Goal: Information Seeking & Learning: Find specific fact

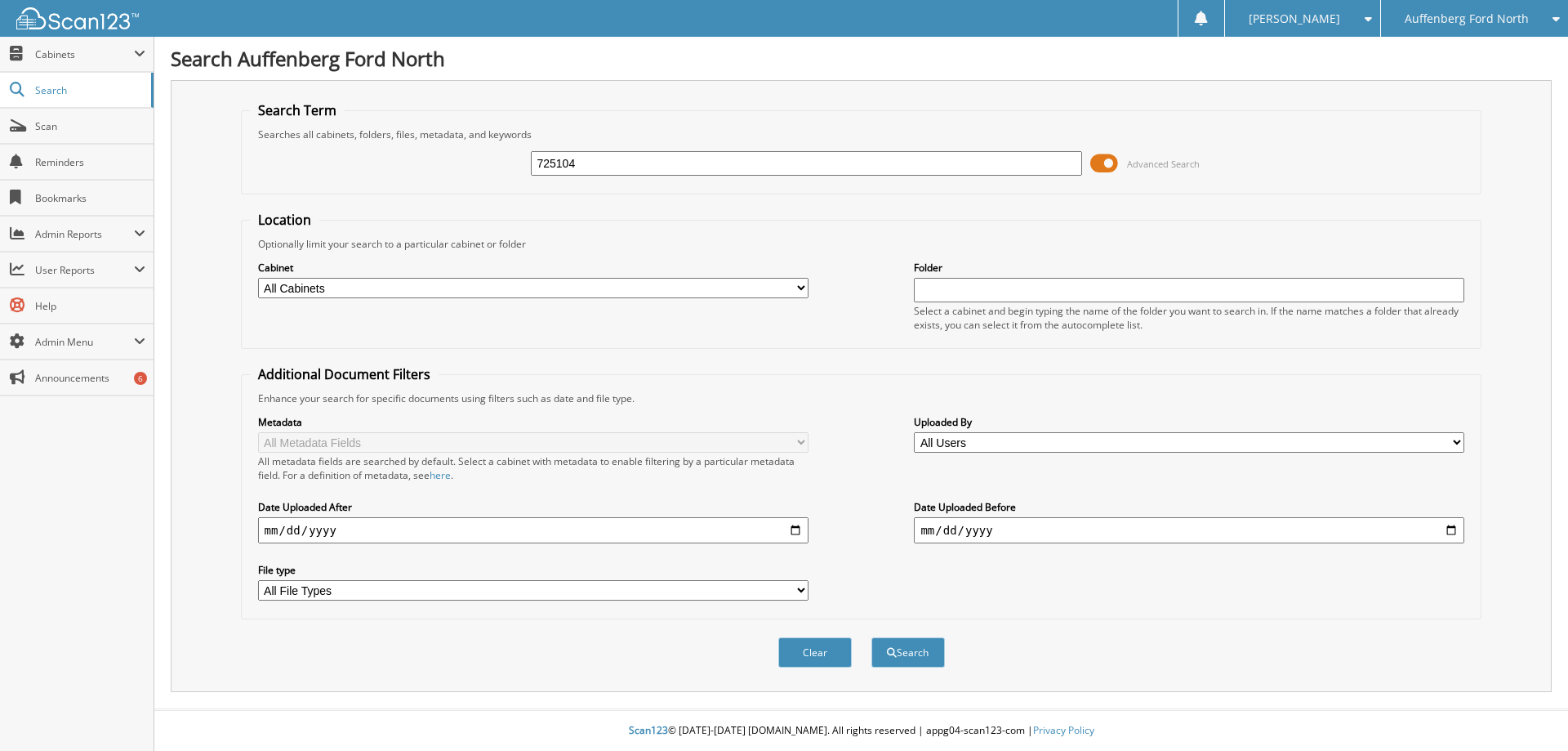
type input "725104"
click at [872, 637] on button "Search" at bounding box center [908, 653] width 74 height 31
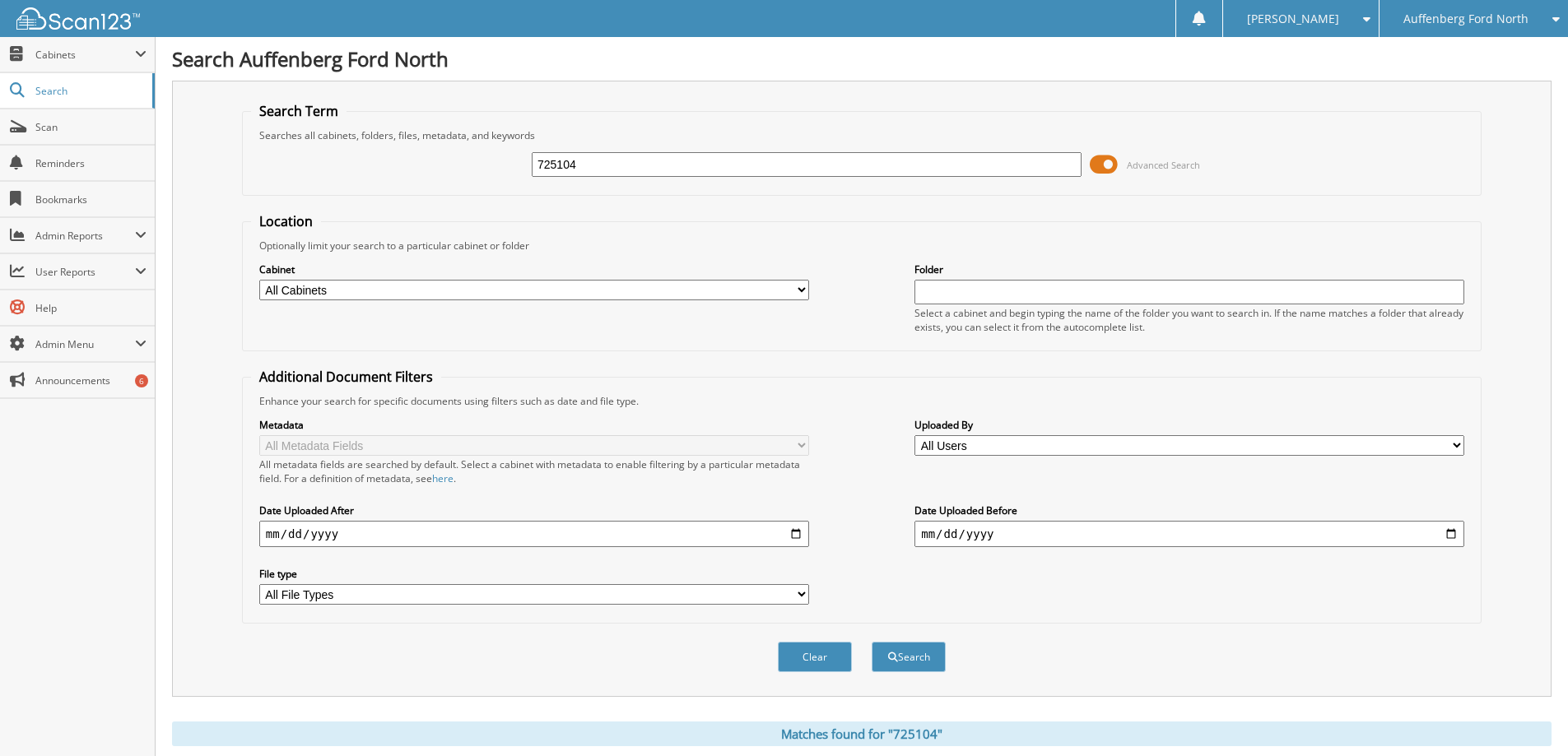
click at [957, 645] on div "Clear Search" at bounding box center [862, 657] width 1239 height 67
click at [926, 655] on button "Search" at bounding box center [908, 657] width 74 height 31
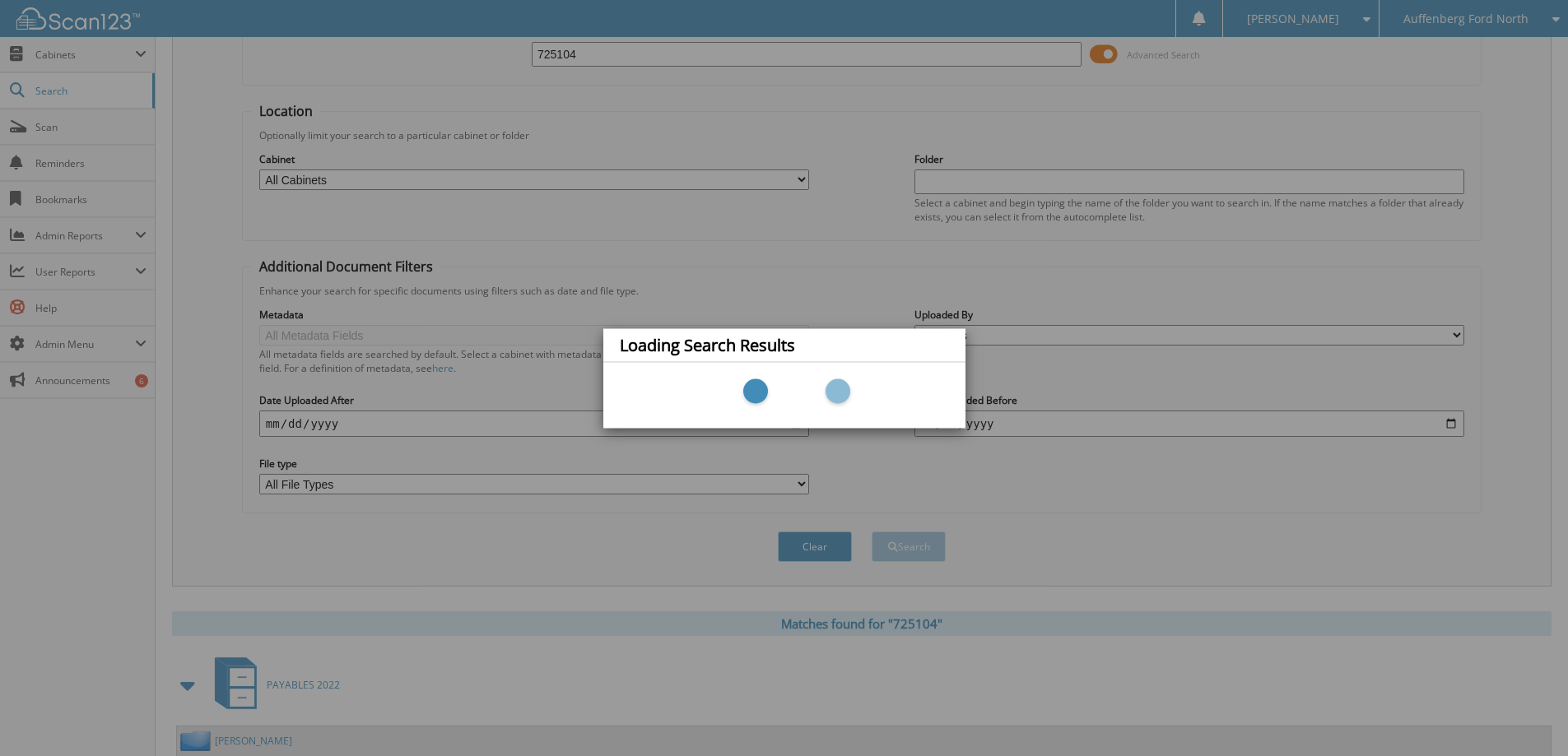
scroll to position [411, 0]
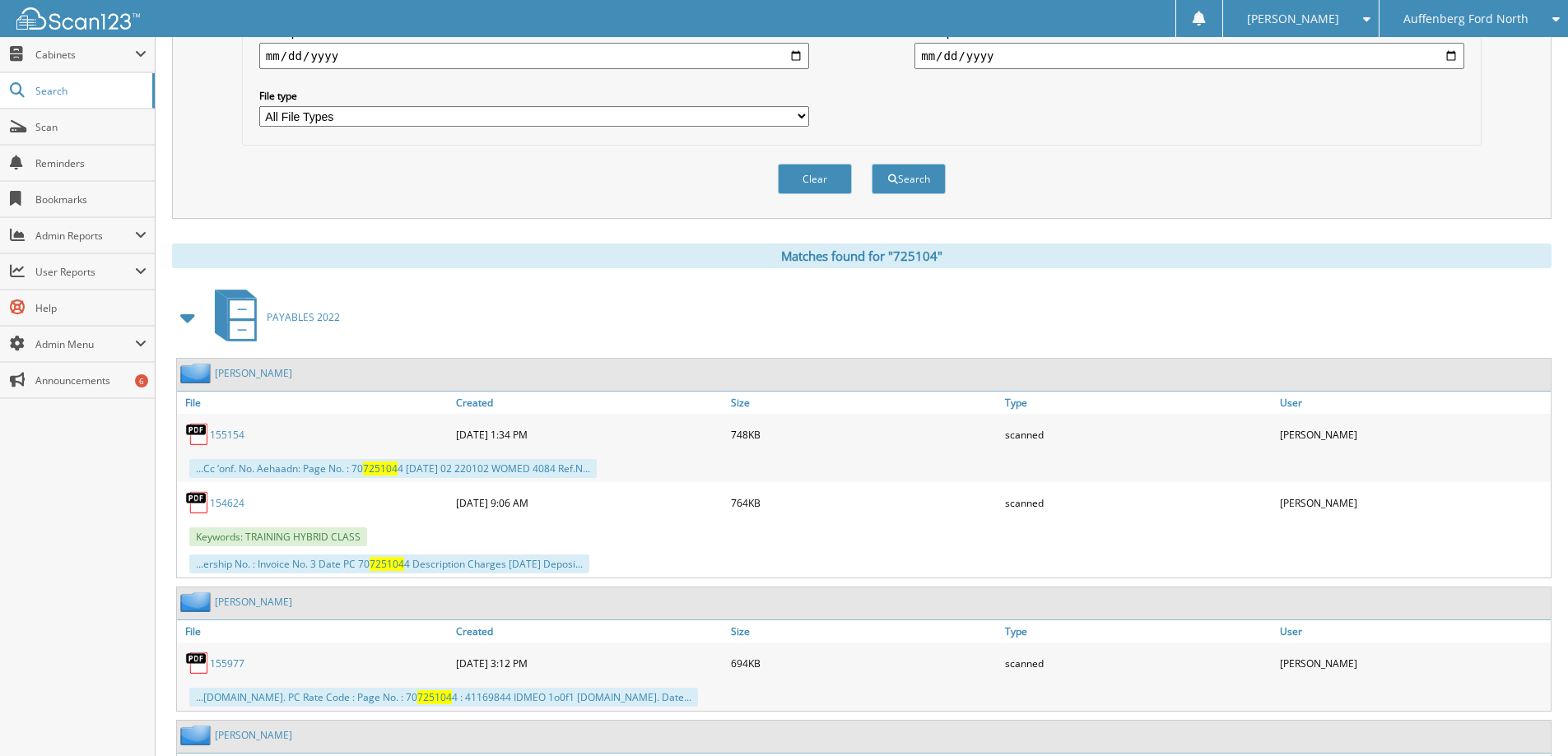
scroll to position [494, 0]
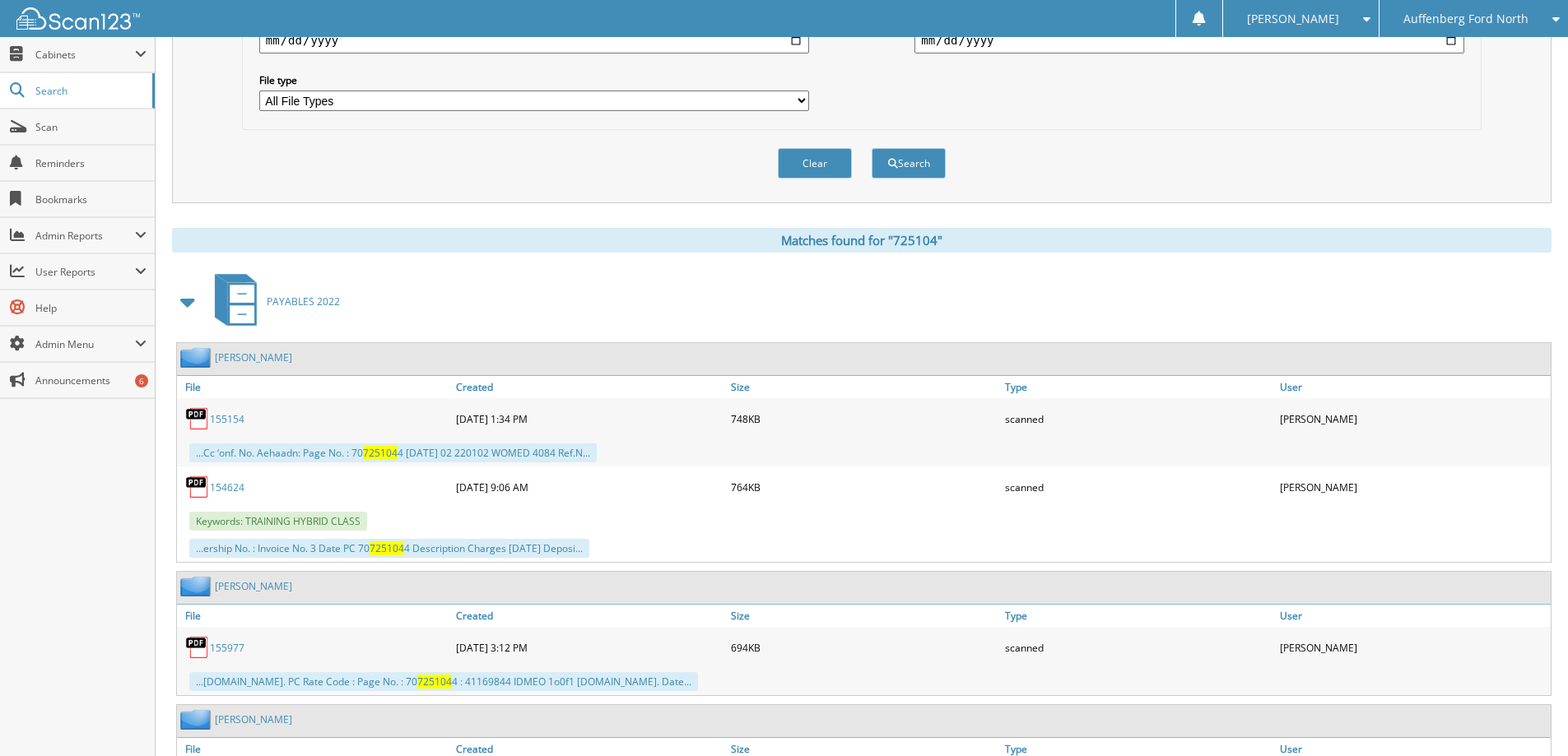
click at [195, 302] on span at bounding box center [188, 302] width 23 height 30
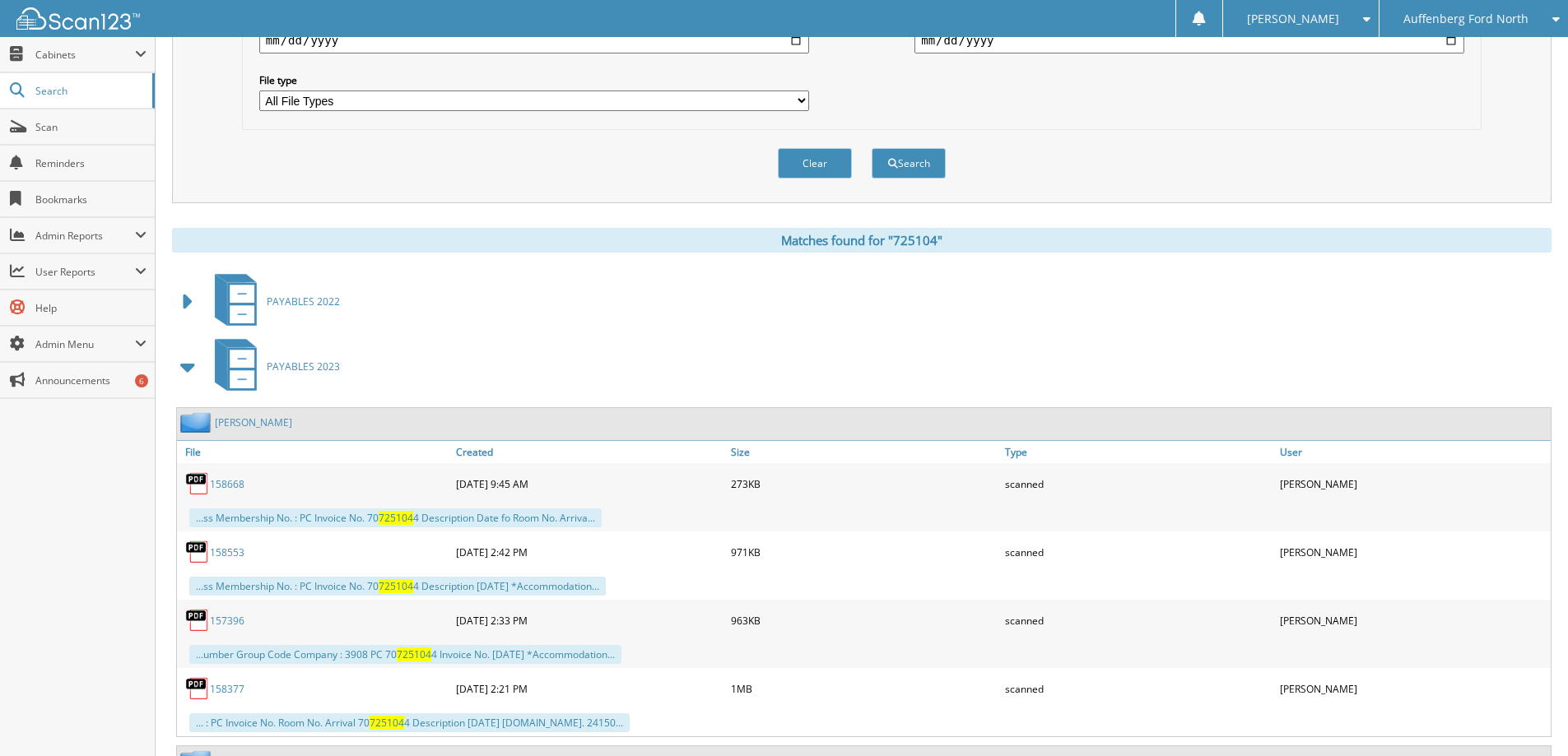
click at [179, 369] on span at bounding box center [188, 367] width 23 height 30
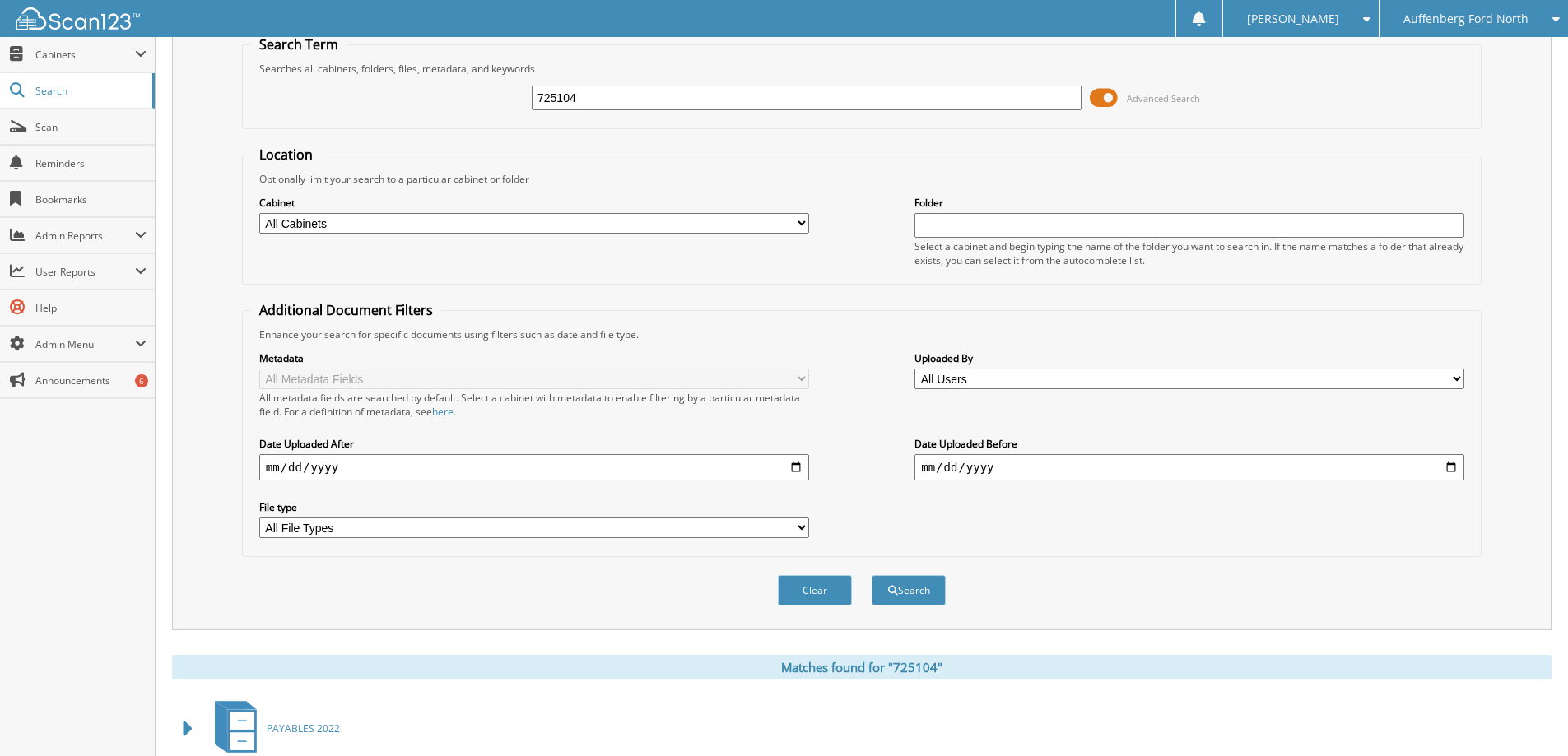
scroll to position [0, 0]
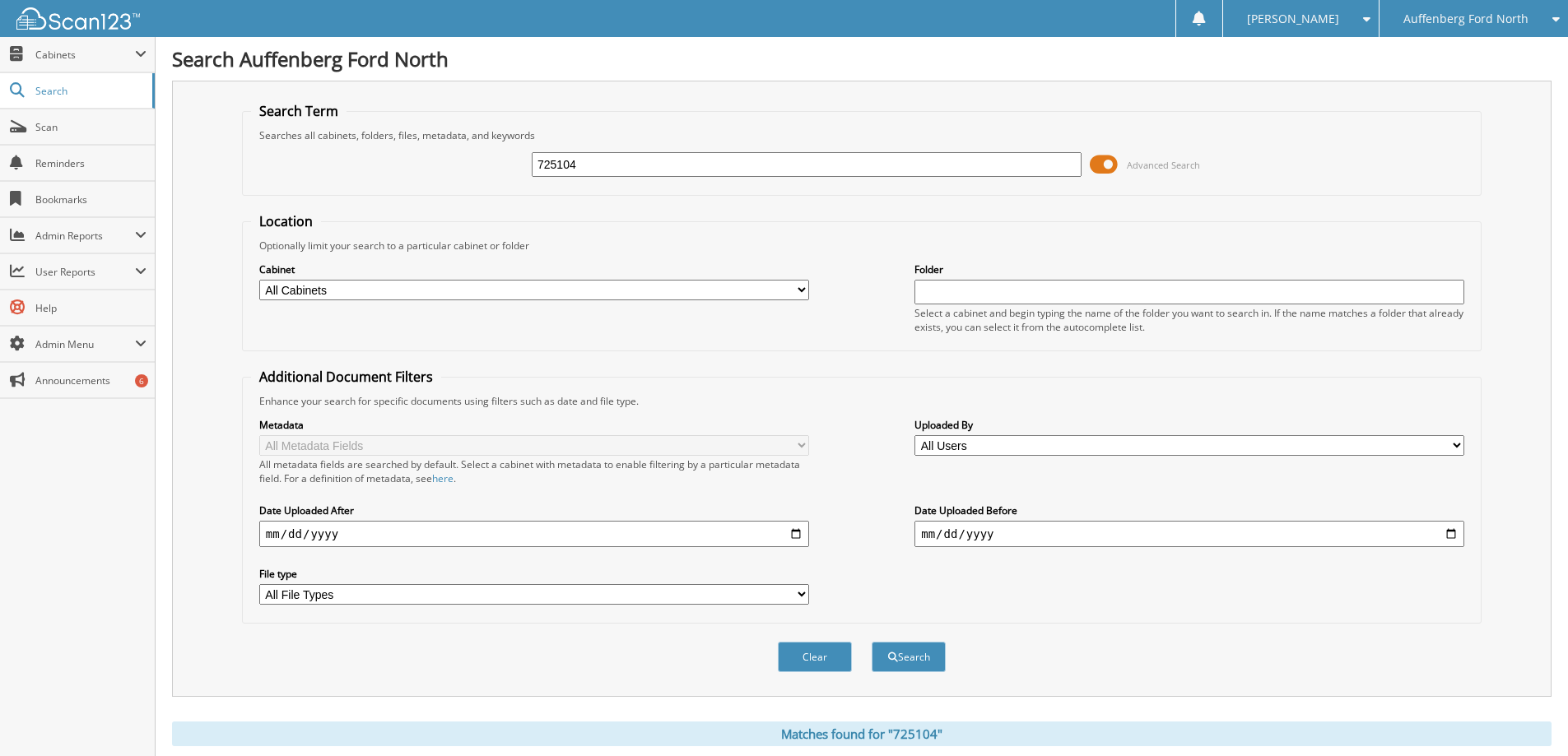
click at [1481, 34] on div "Auffenberg Ford North" at bounding box center [1474, 18] width 172 height 37
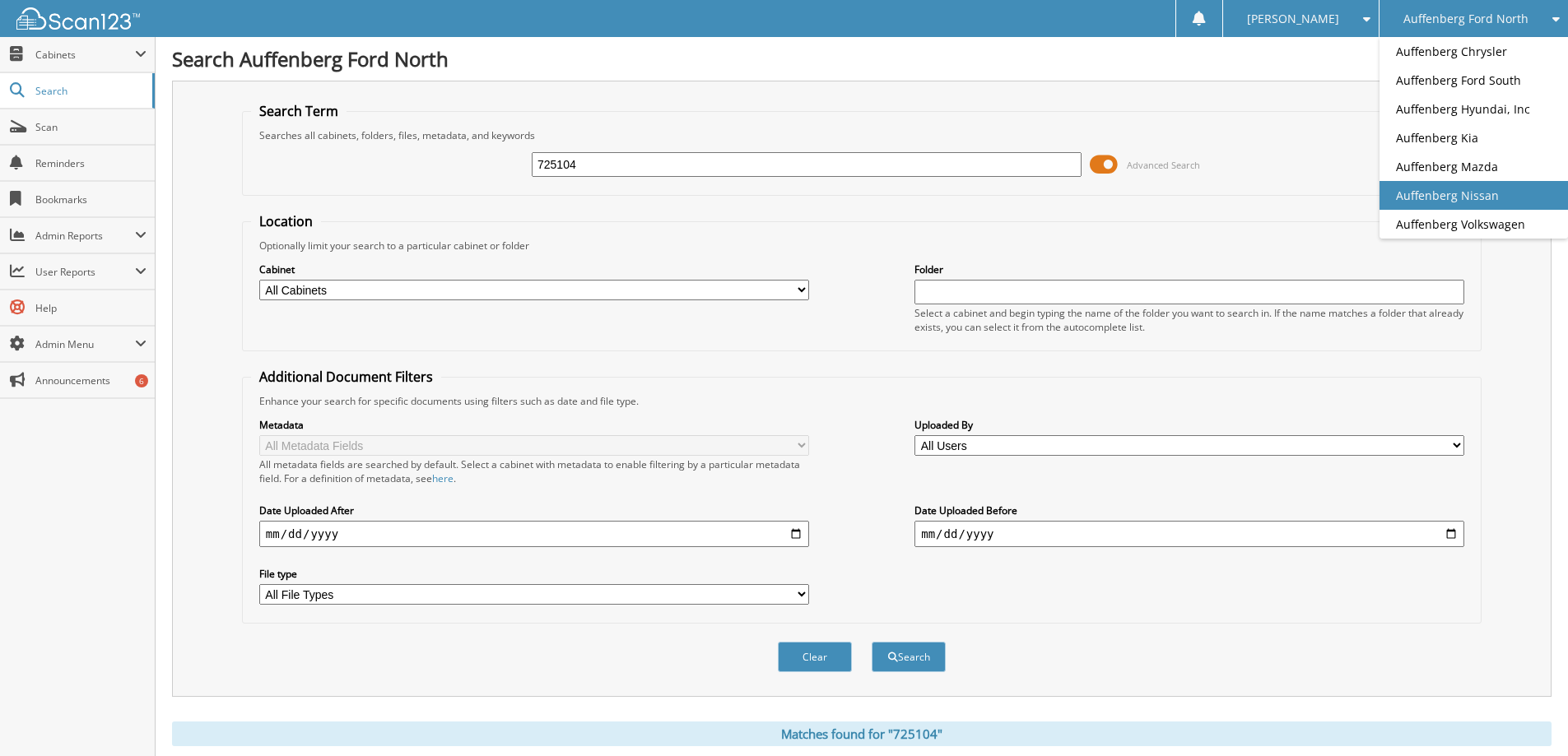
click at [1473, 199] on link "Auffenberg Nissan" at bounding box center [1473, 195] width 189 height 29
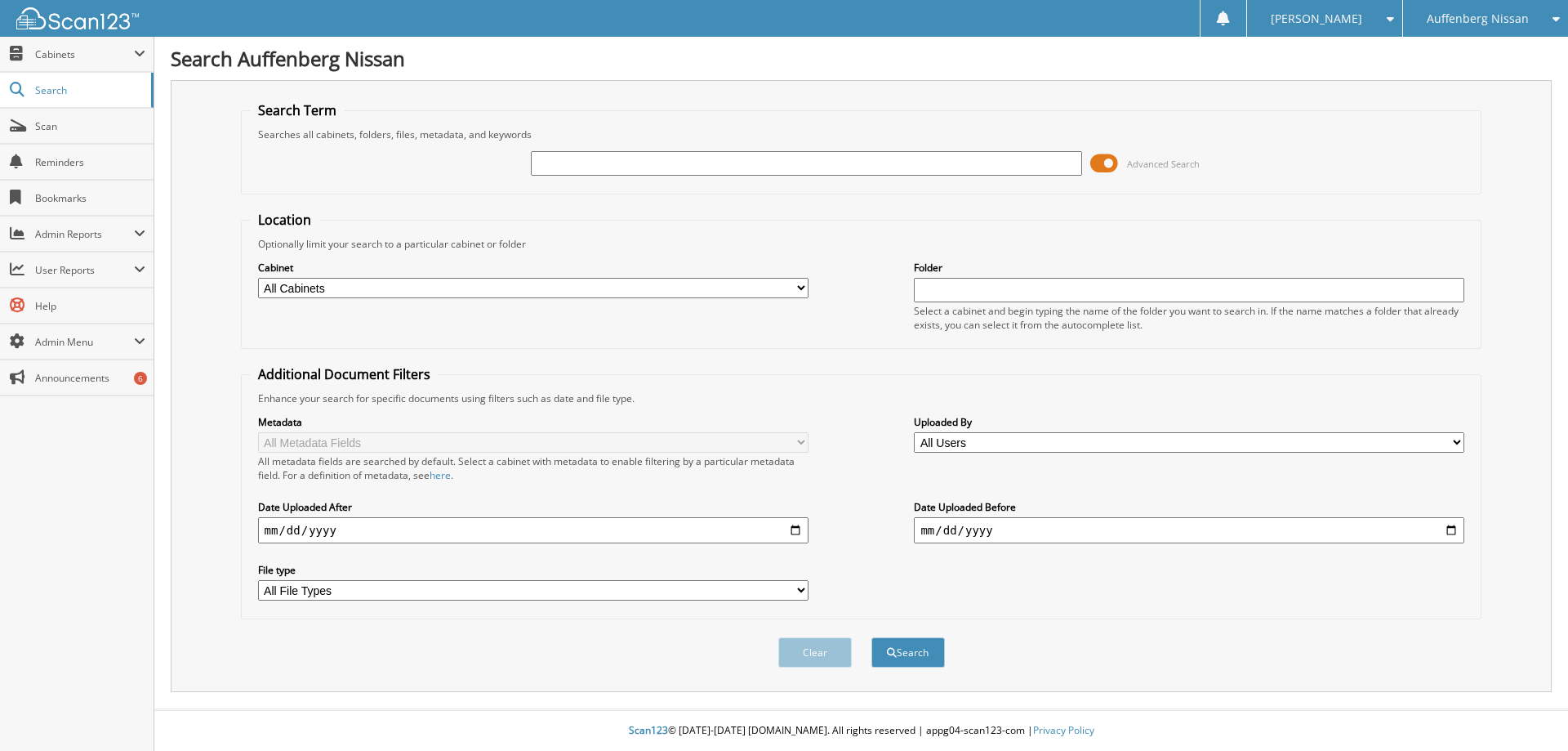
click at [620, 167] on input "text" at bounding box center [806, 163] width 551 height 25
type input "725104"
click at [917, 666] on button "Search" at bounding box center [908, 653] width 74 height 31
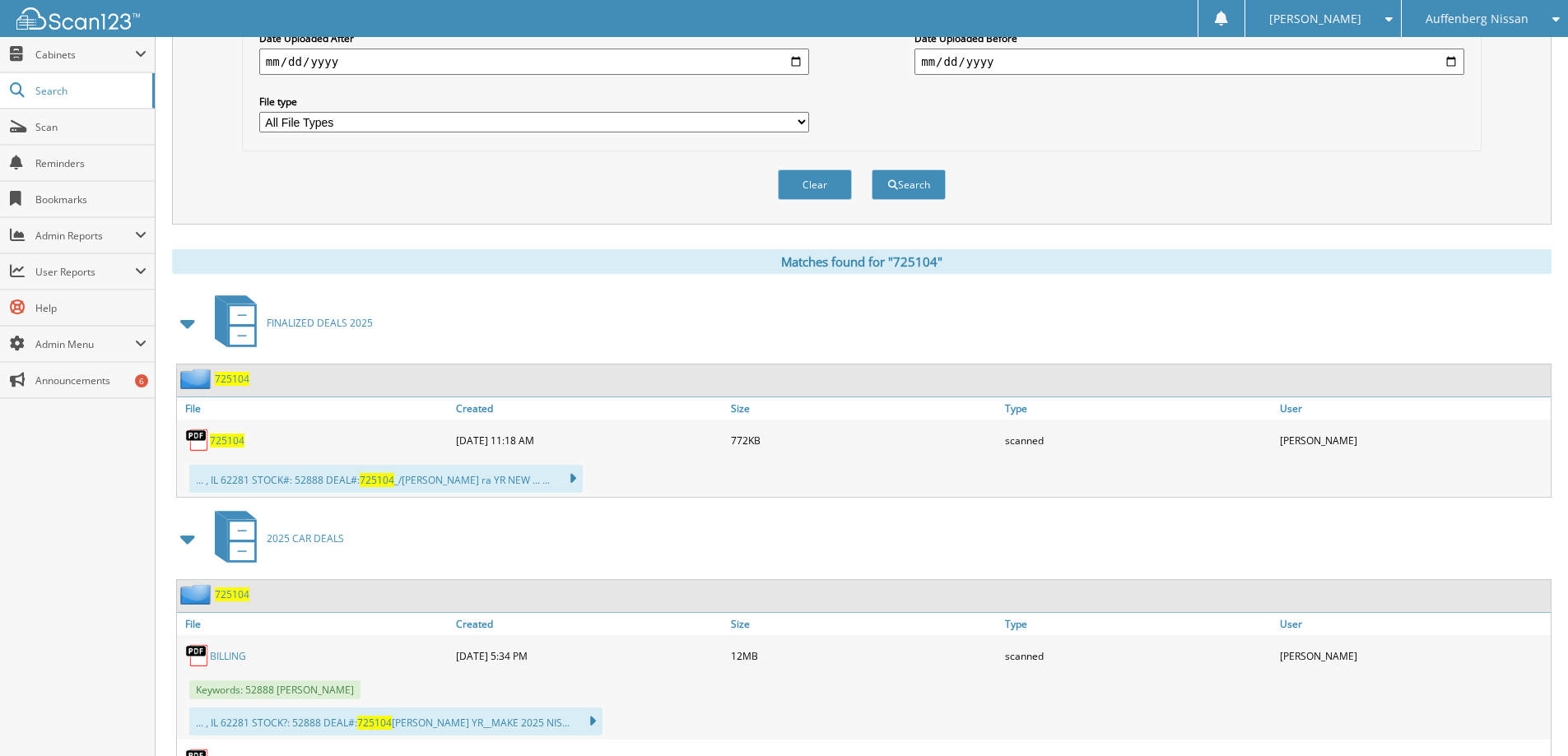
scroll to position [494, 0]
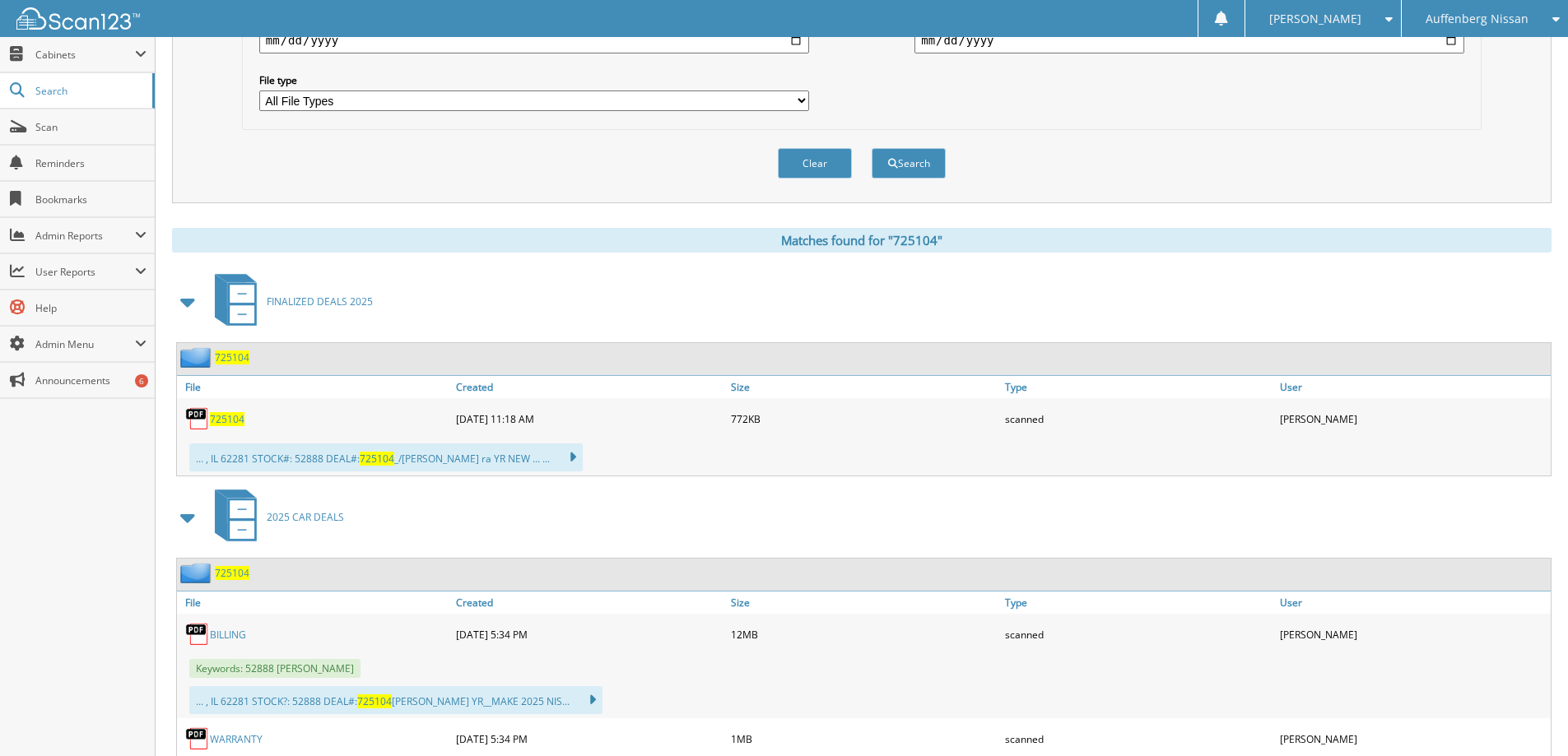
click at [224, 421] on span "725104" at bounding box center [227, 419] width 35 height 14
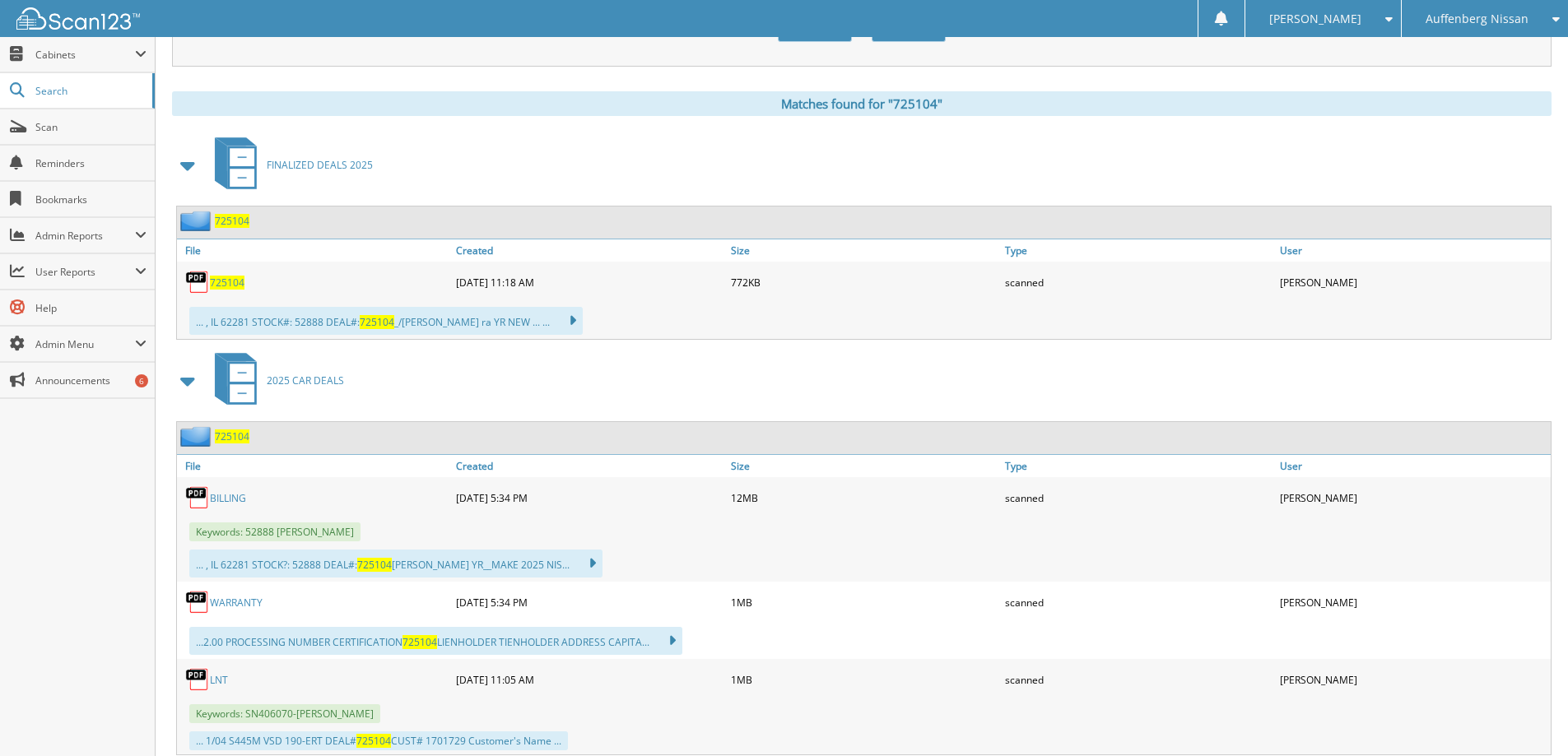
scroll to position [658, 0]
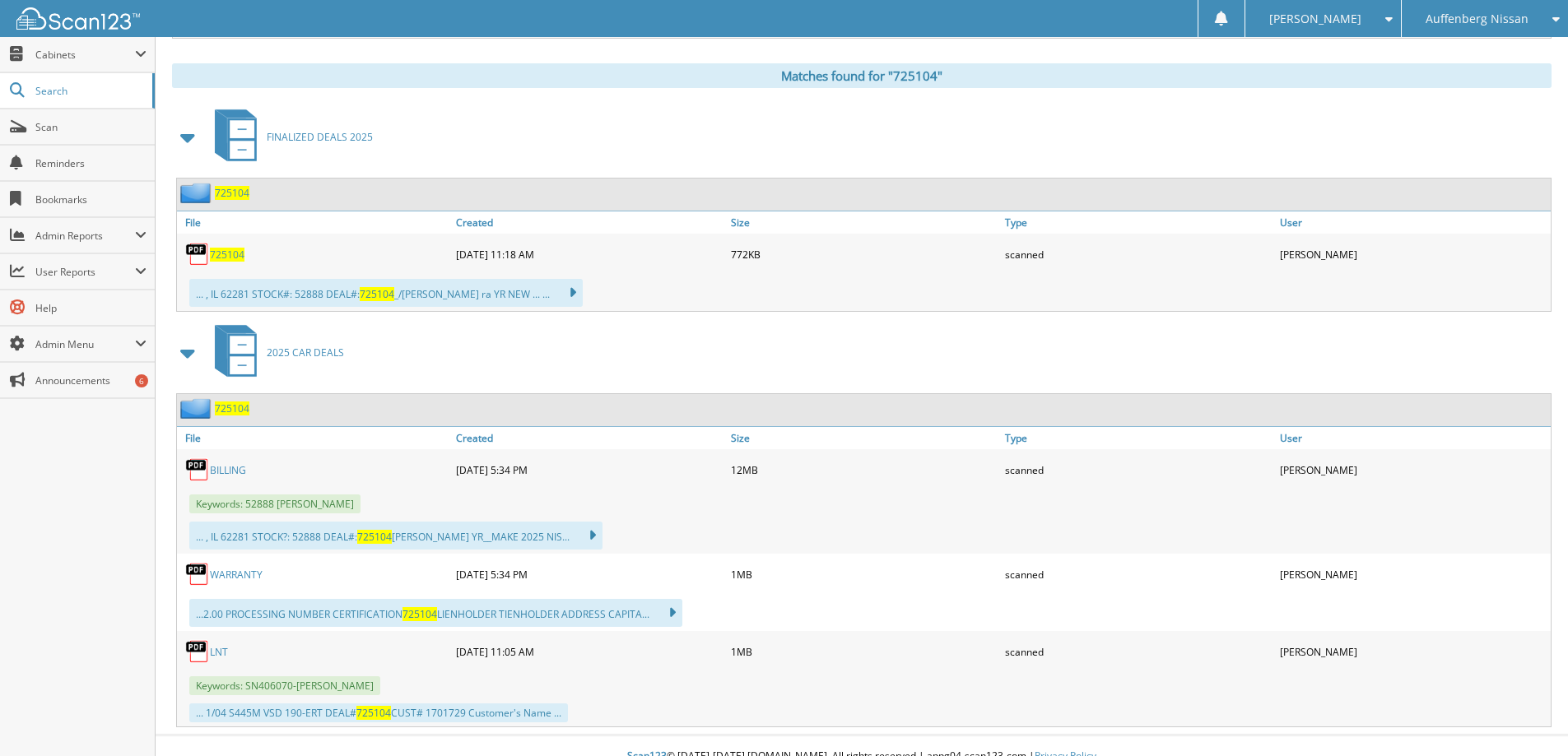
click at [224, 468] on link "BILLING" at bounding box center [228, 470] width 36 height 14
click at [1503, 14] on span "Auffenberg Nissan" at bounding box center [1477, 19] width 103 height 10
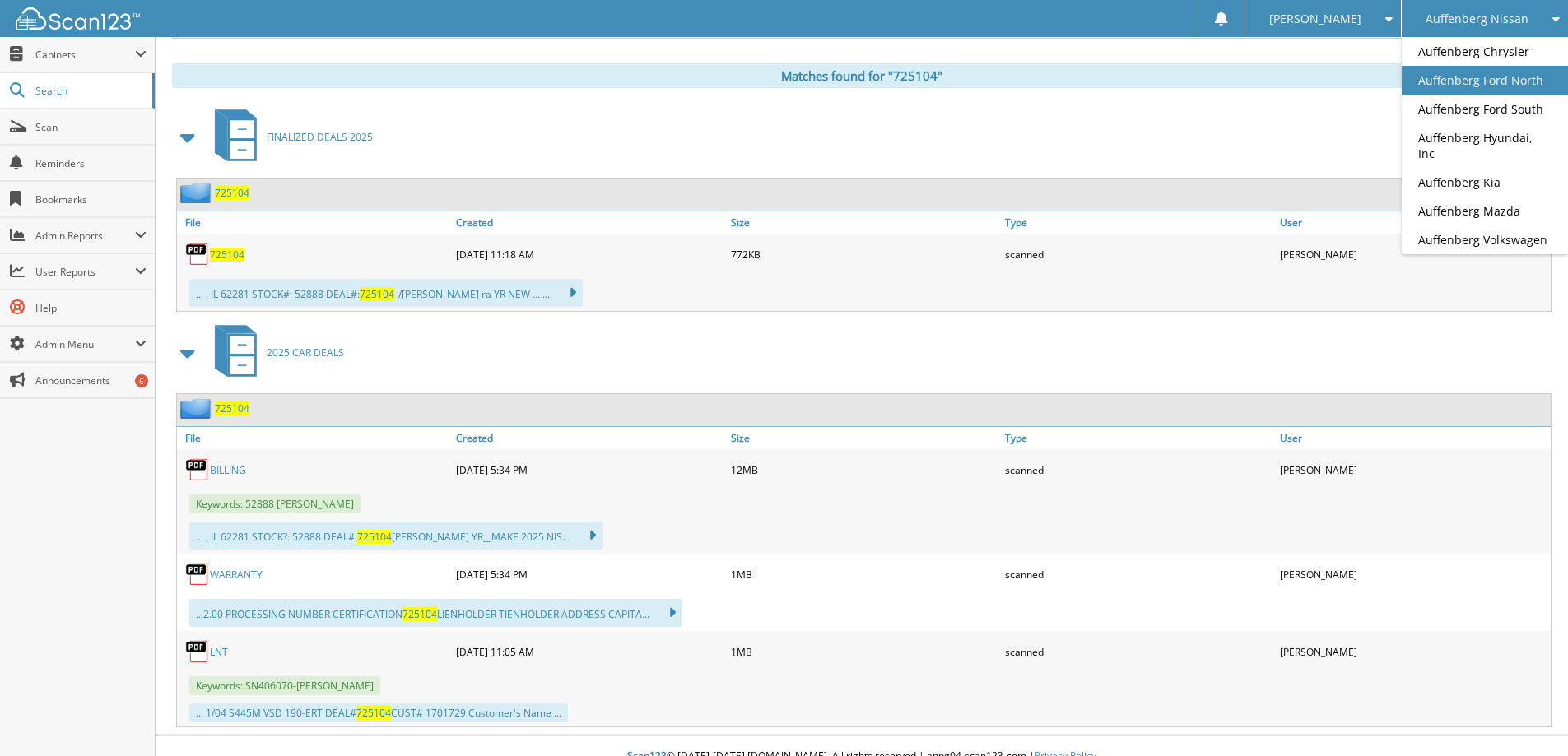
click at [1487, 71] on link "Auffenberg Ford North" at bounding box center [1484, 80] width 166 height 29
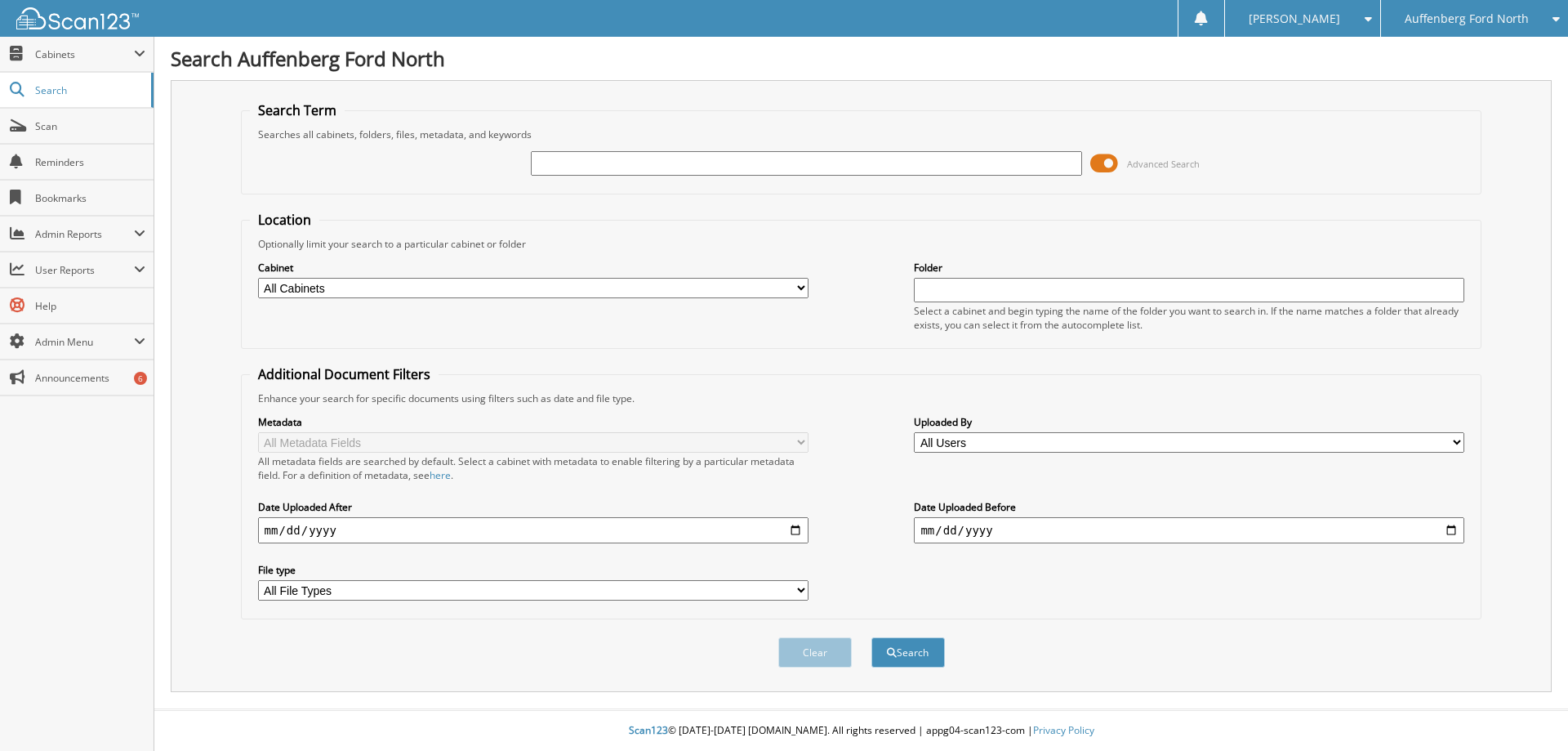
click at [618, 158] on input "text" at bounding box center [806, 163] width 551 height 25
type input "650443"
click at [923, 666] on button "Search" at bounding box center [908, 653] width 74 height 31
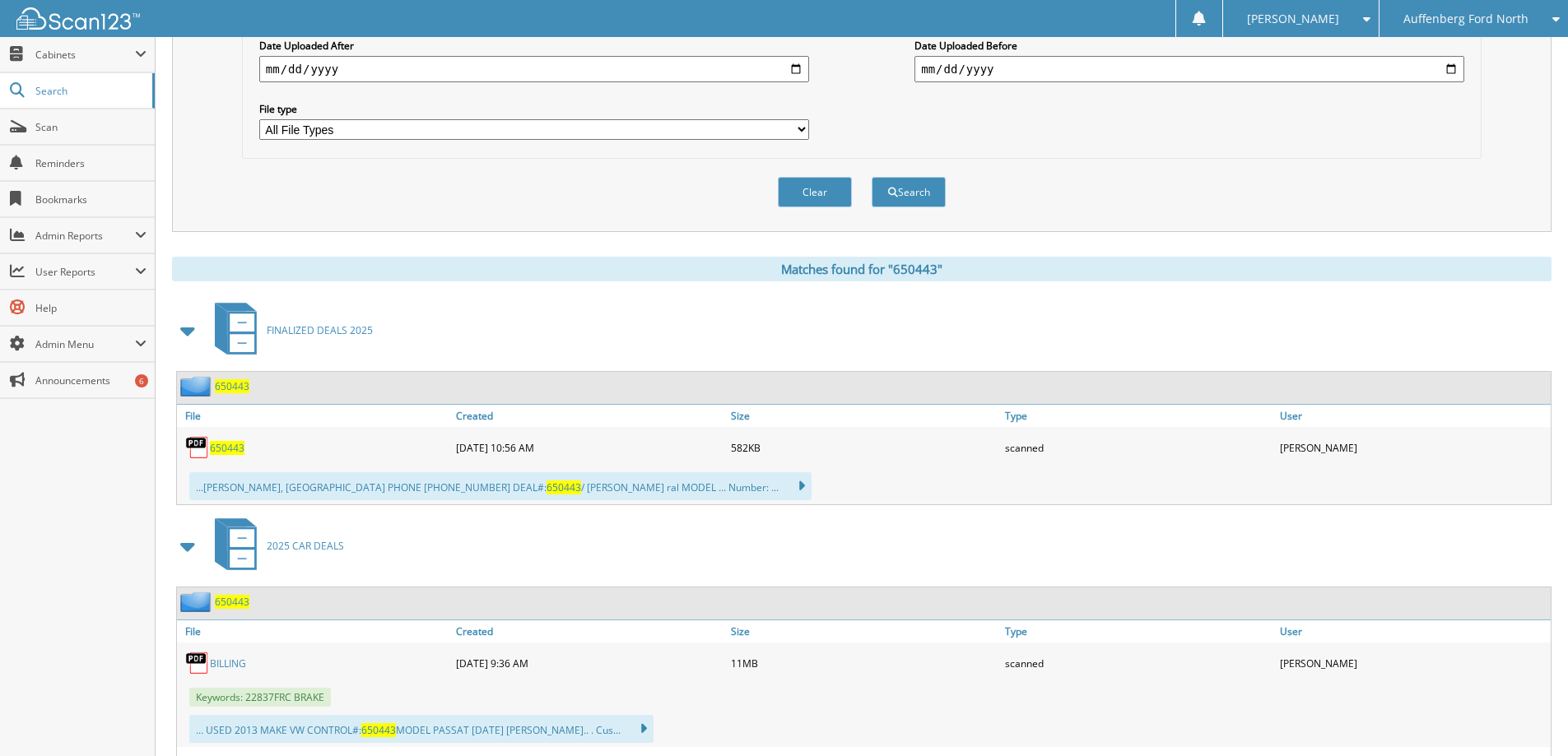
scroll to position [494, 0]
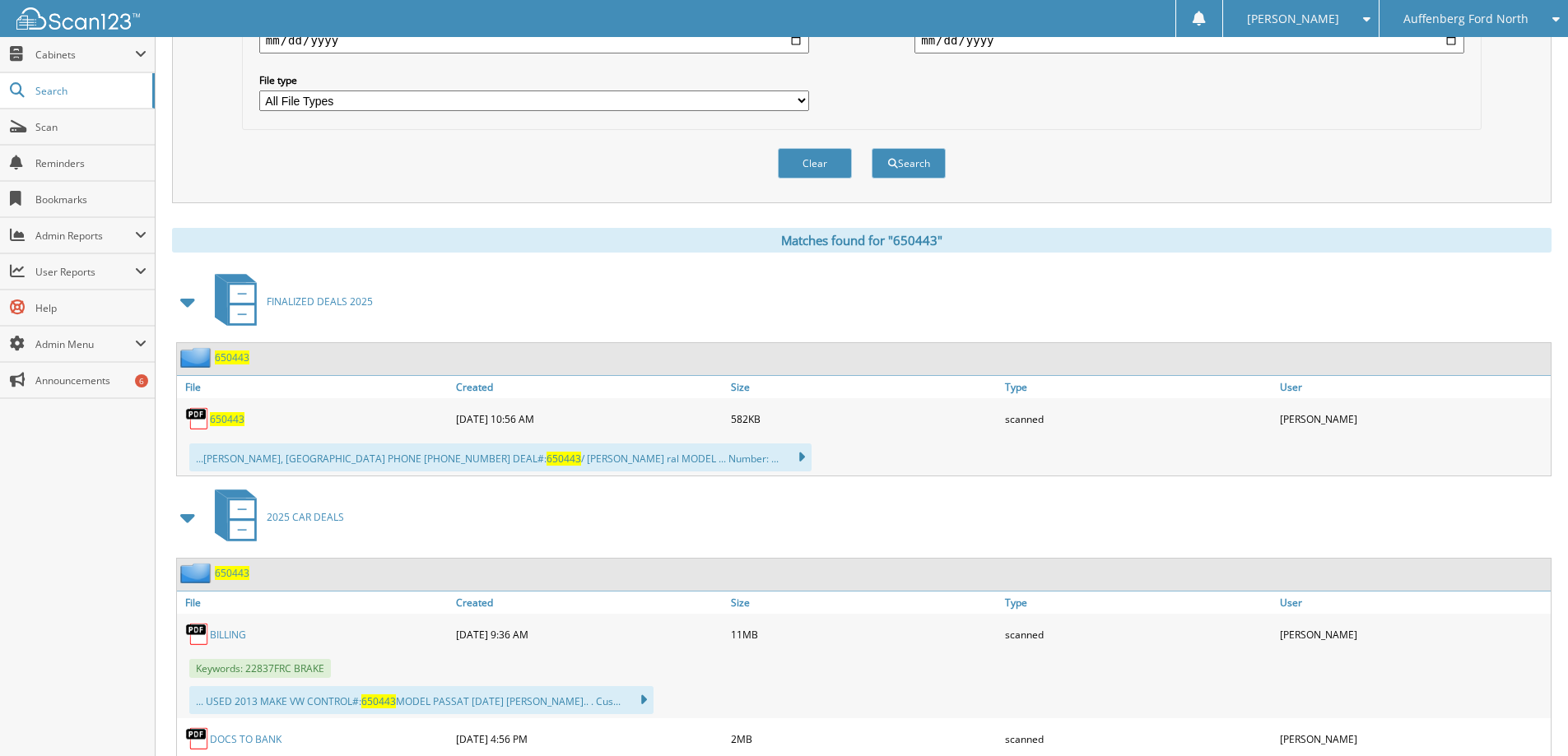
click at [227, 627] on div "BILLING" at bounding box center [314, 634] width 275 height 33
click at [233, 635] on link "BILLING" at bounding box center [228, 635] width 36 height 14
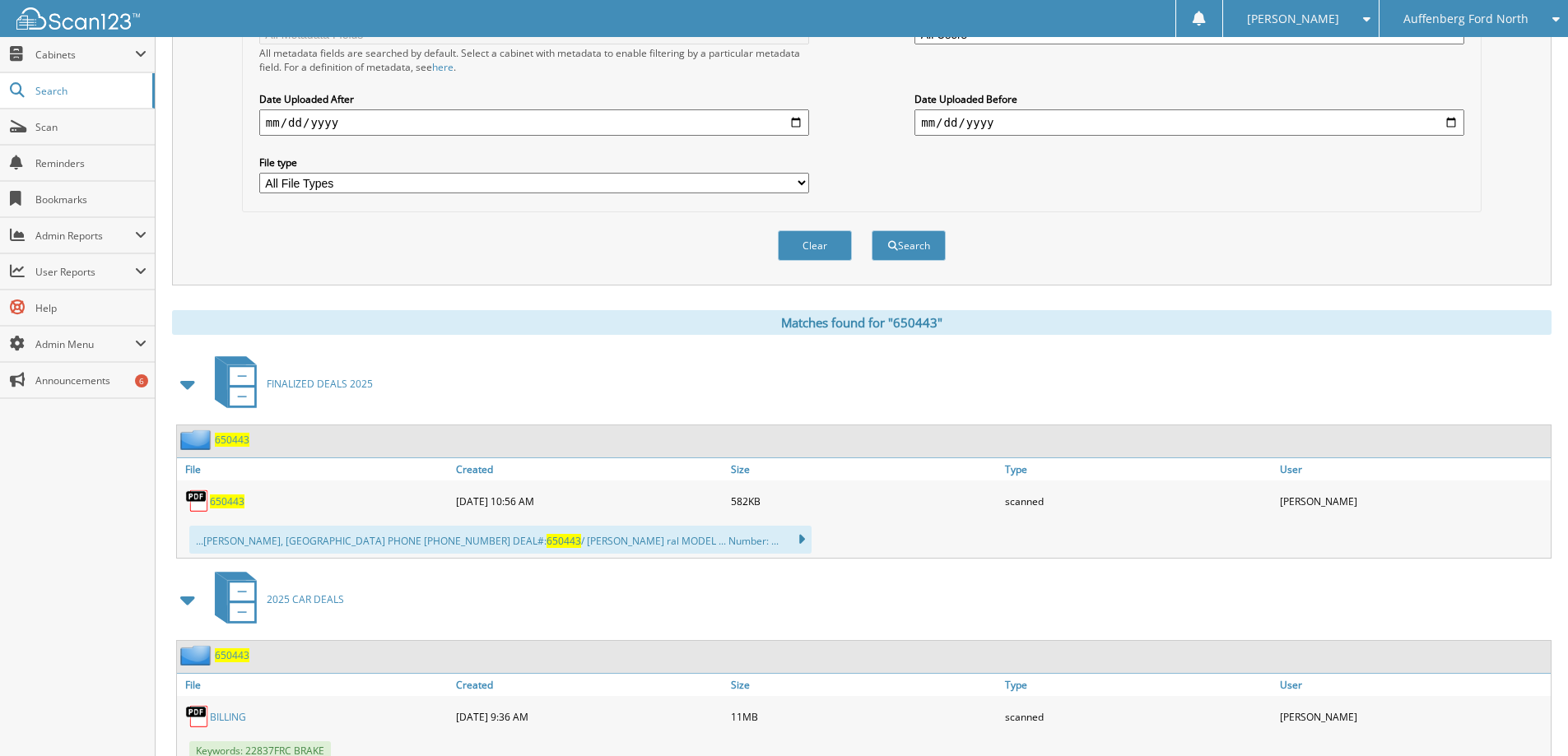
click at [1507, 15] on span "Auffenberg Ford North" at bounding box center [1466, 19] width 125 height 10
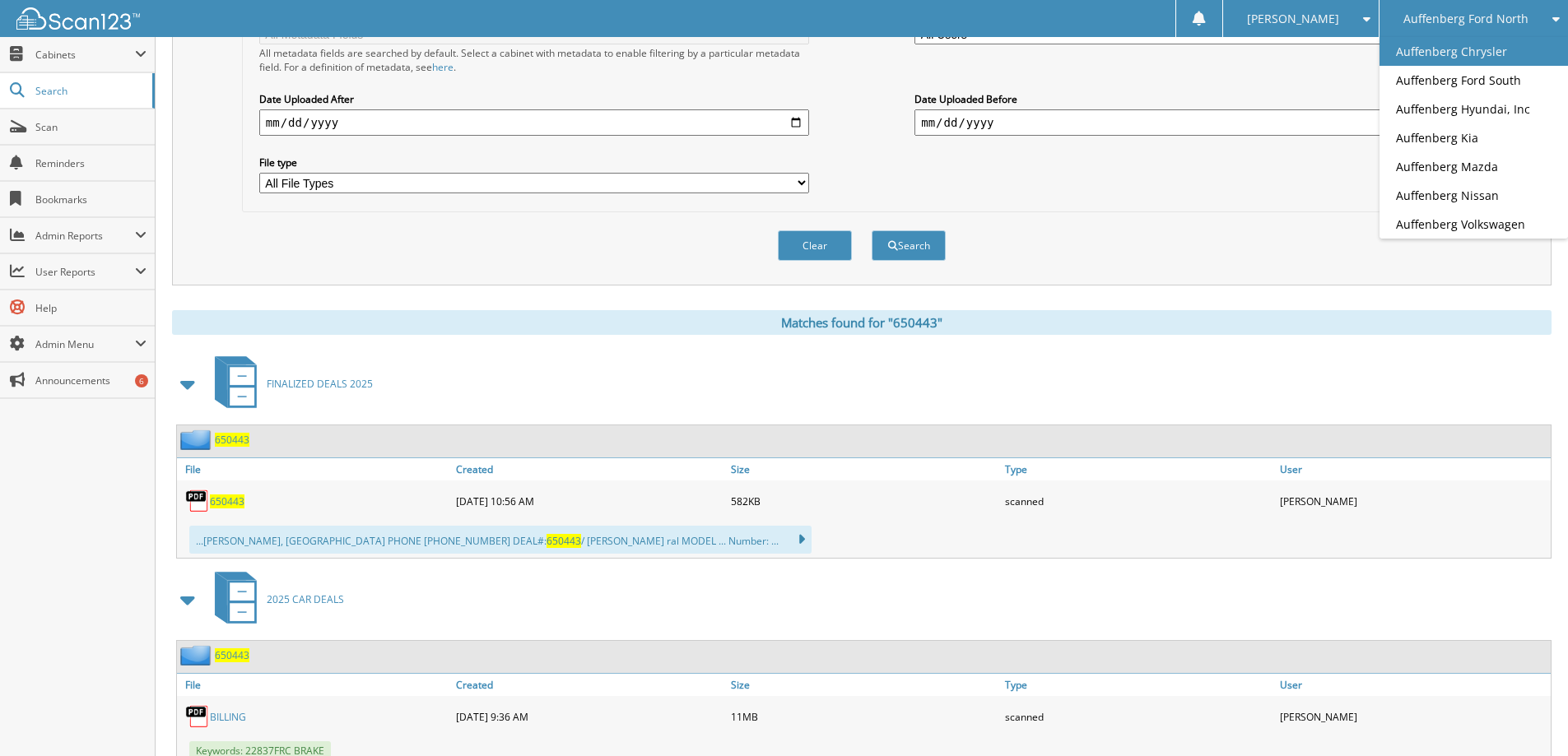
click at [1464, 61] on link "Auffenberg Chrysler" at bounding box center [1473, 51] width 189 height 29
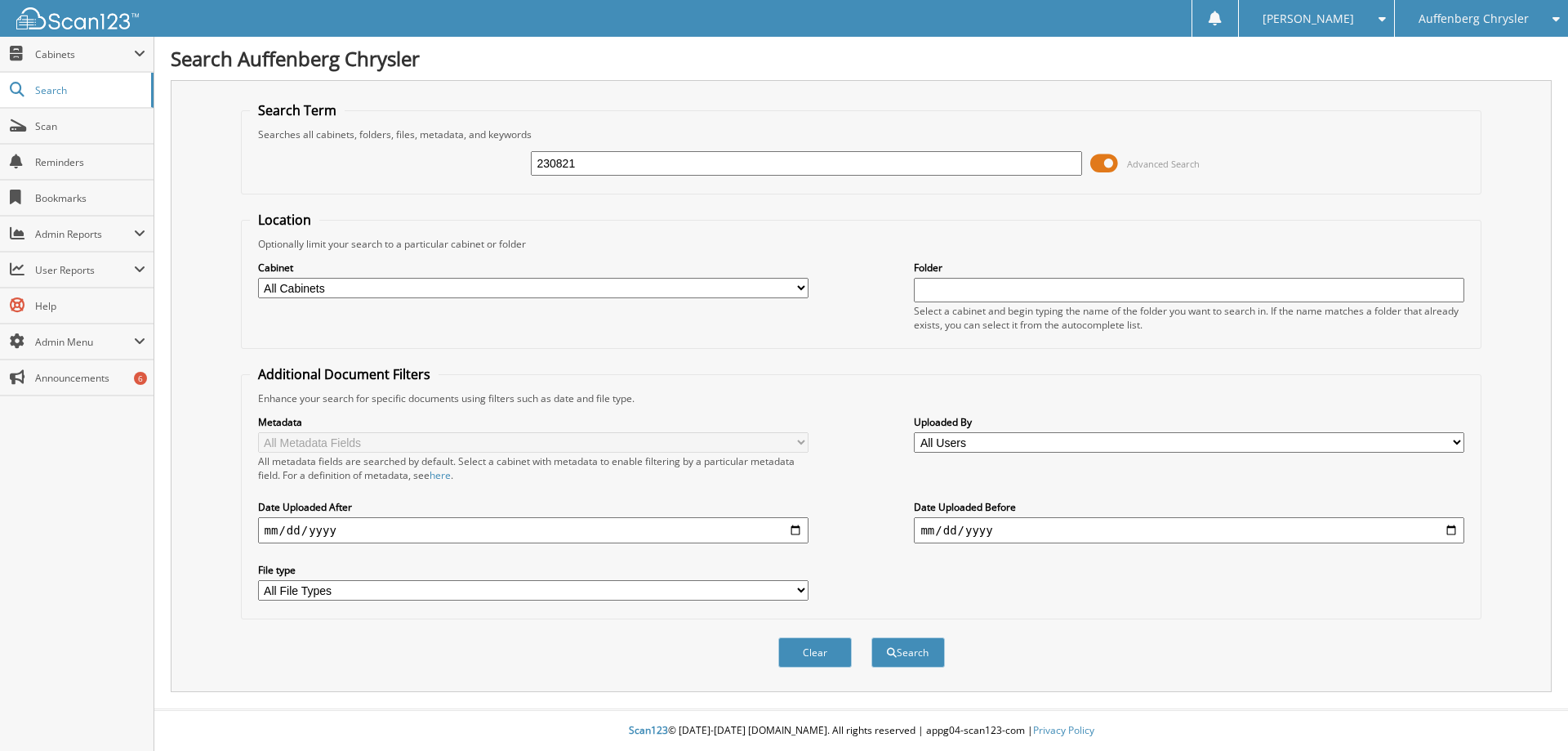
type input "230821"
click at [872, 637] on button "Search" at bounding box center [908, 653] width 74 height 31
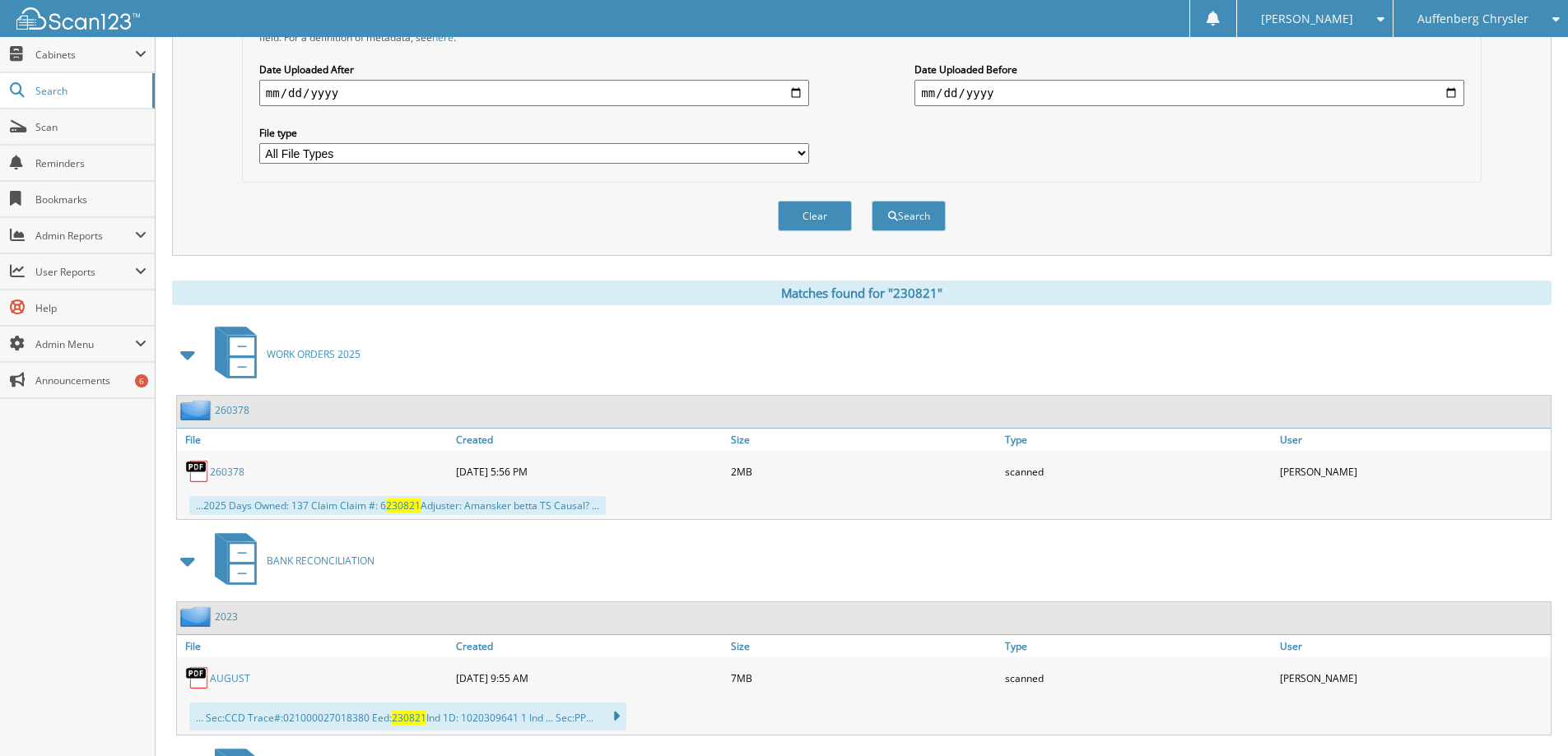
scroll to position [650, 0]
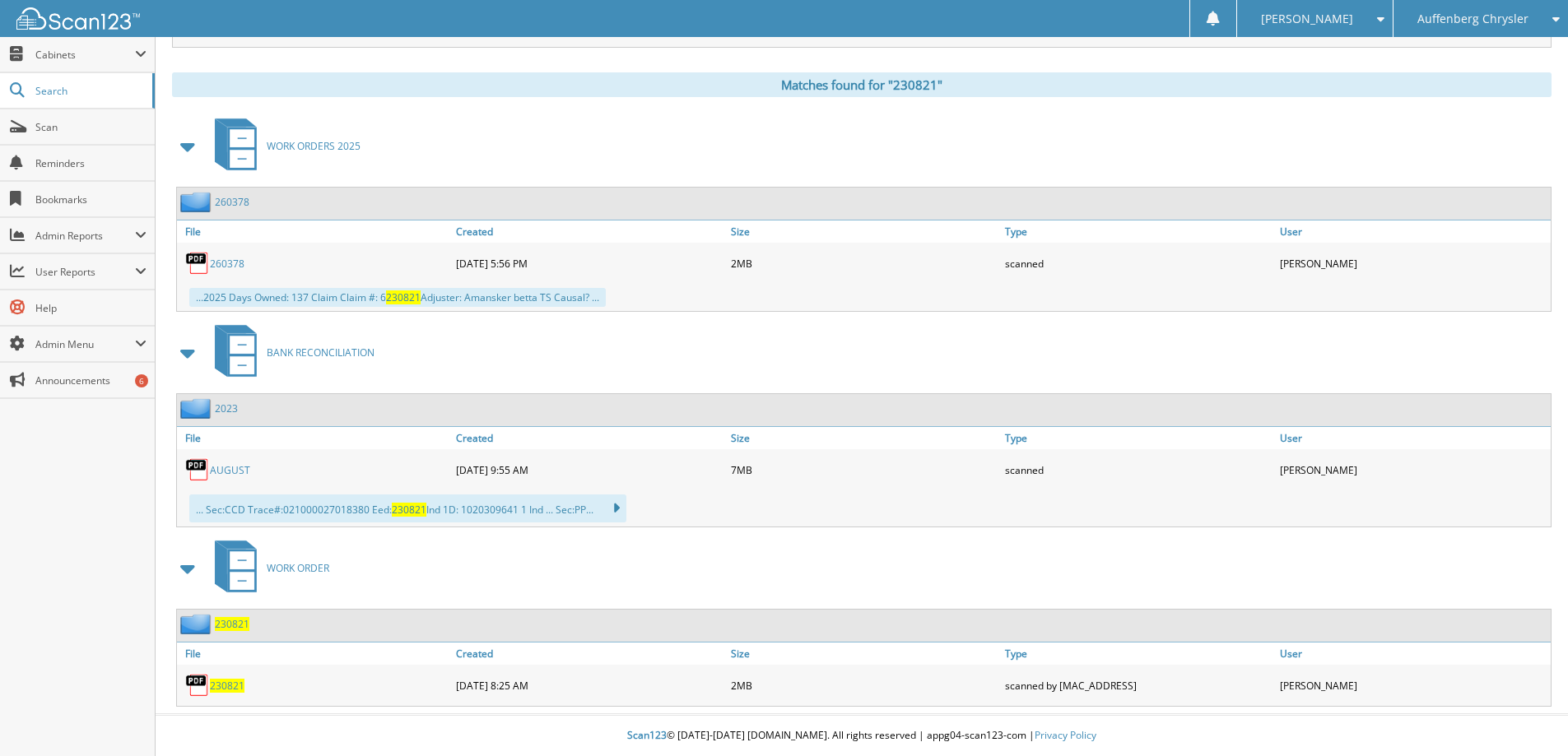
click at [1500, 22] on span "Auffenberg Chrysler" at bounding box center [1473, 19] width 111 height 10
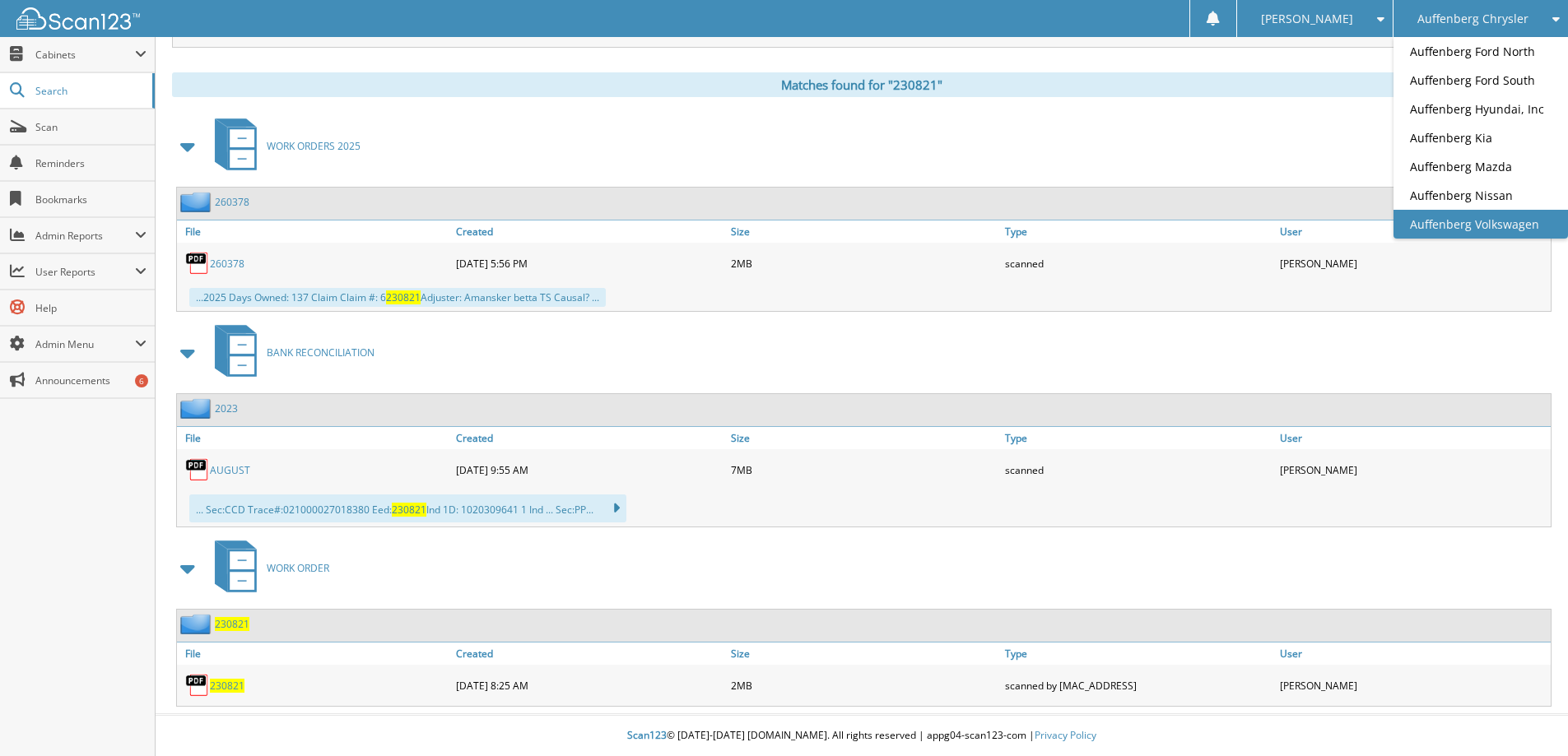
click at [1491, 219] on link "Auffenberg Volkswagen" at bounding box center [1481, 224] width 174 height 29
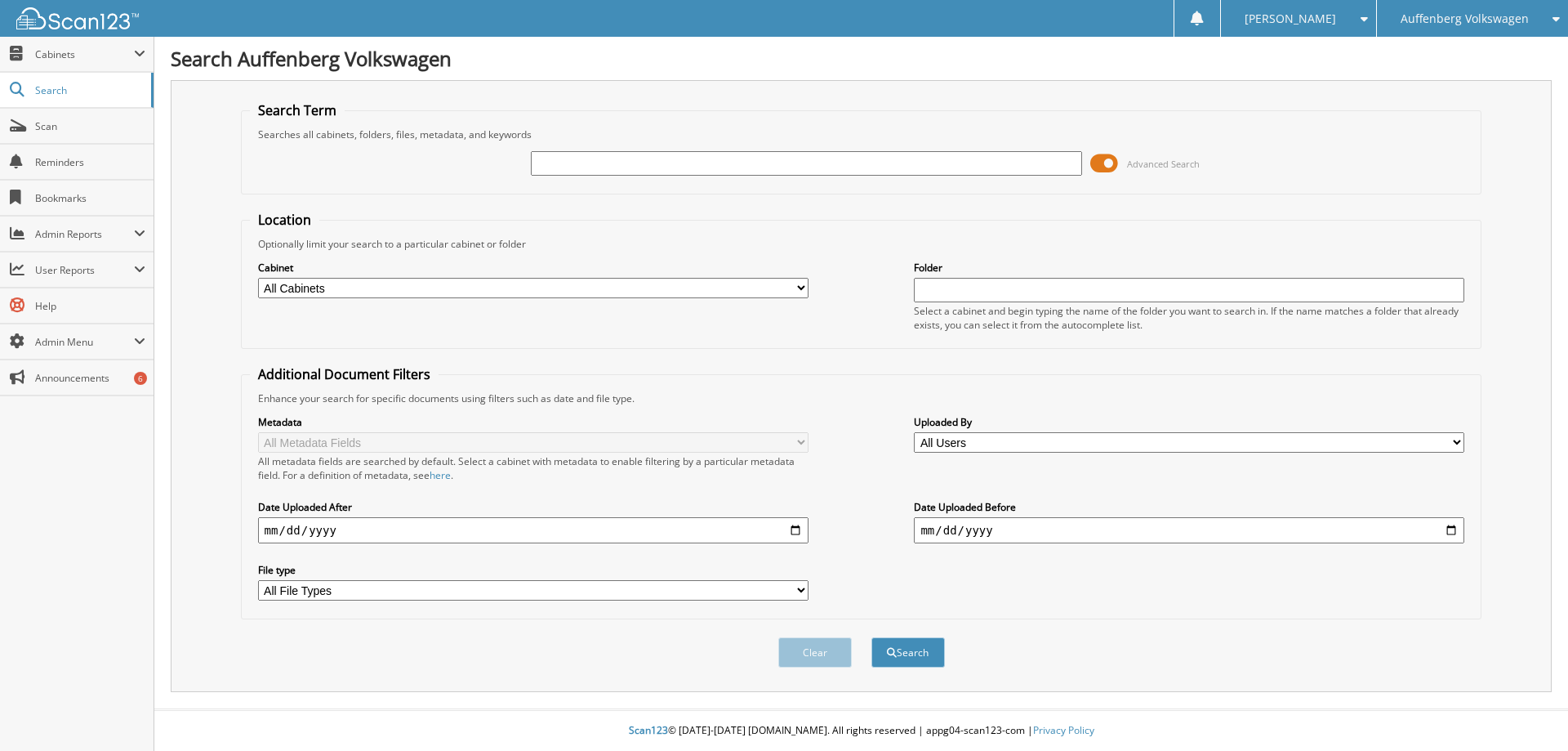
click at [638, 158] on input "text" at bounding box center [806, 163] width 551 height 25
type input "230821"
click at [872, 637] on button "Search" at bounding box center [908, 653] width 74 height 31
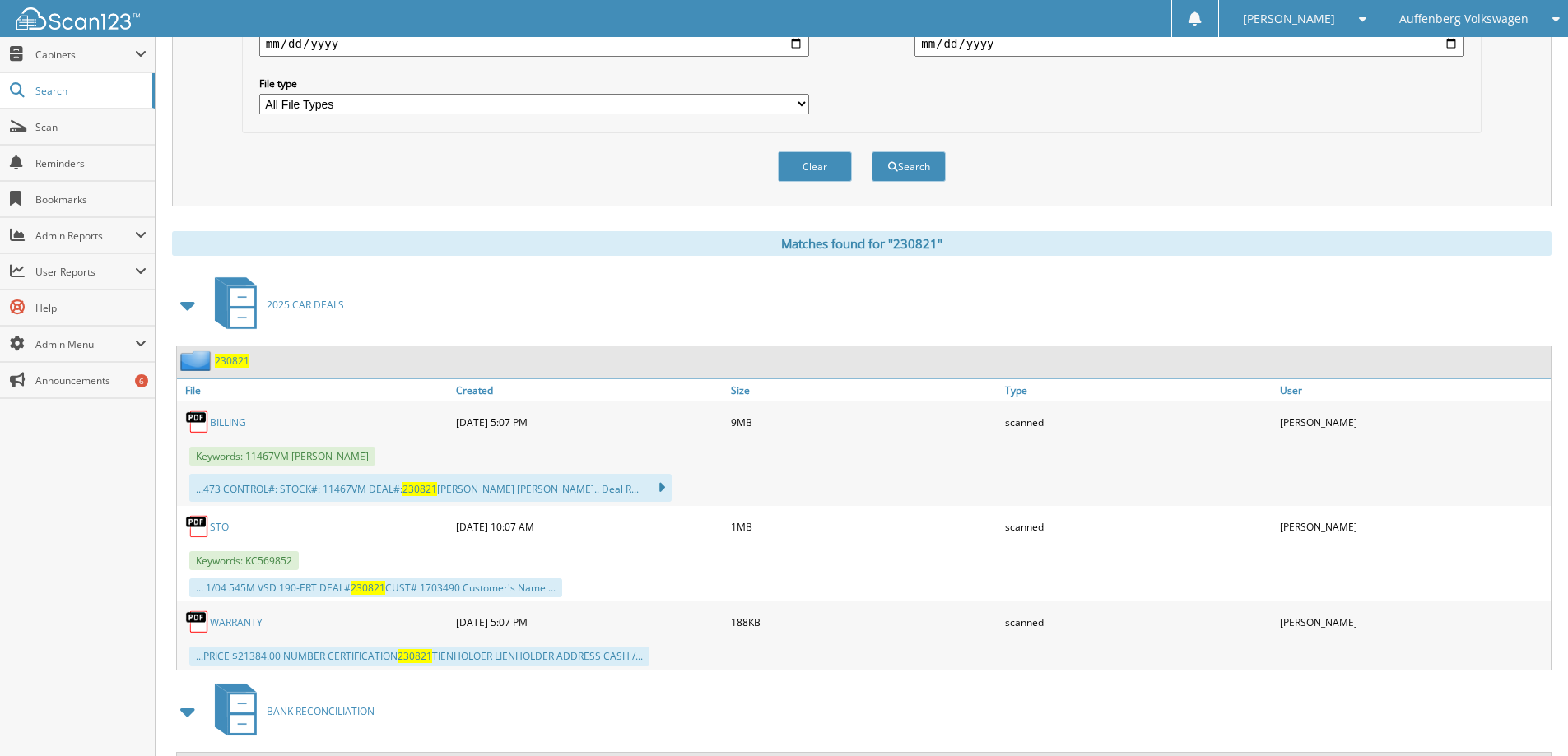
scroll to position [494, 0]
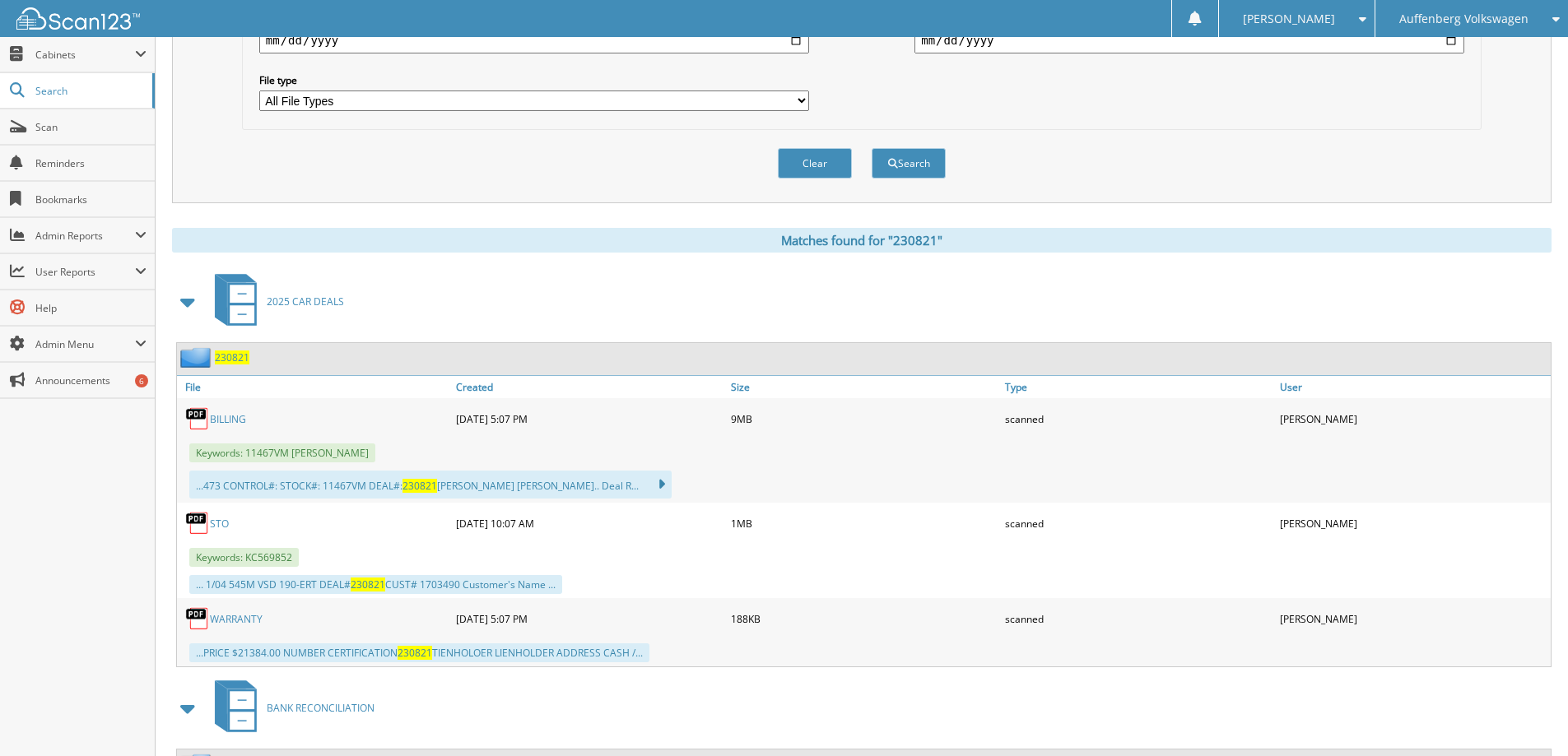
click at [221, 421] on link "BILLING" at bounding box center [228, 419] width 36 height 14
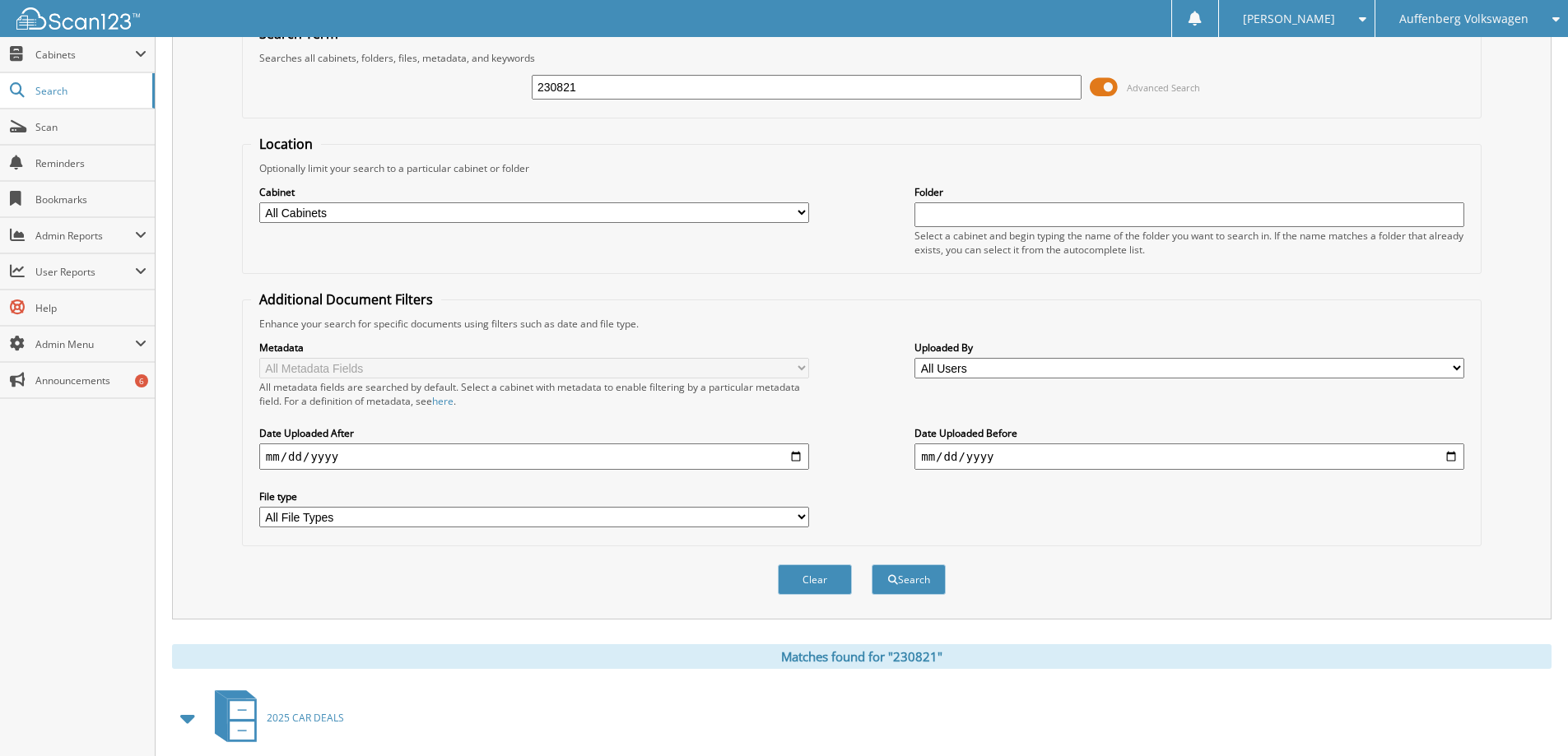
scroll to position [0, 0]
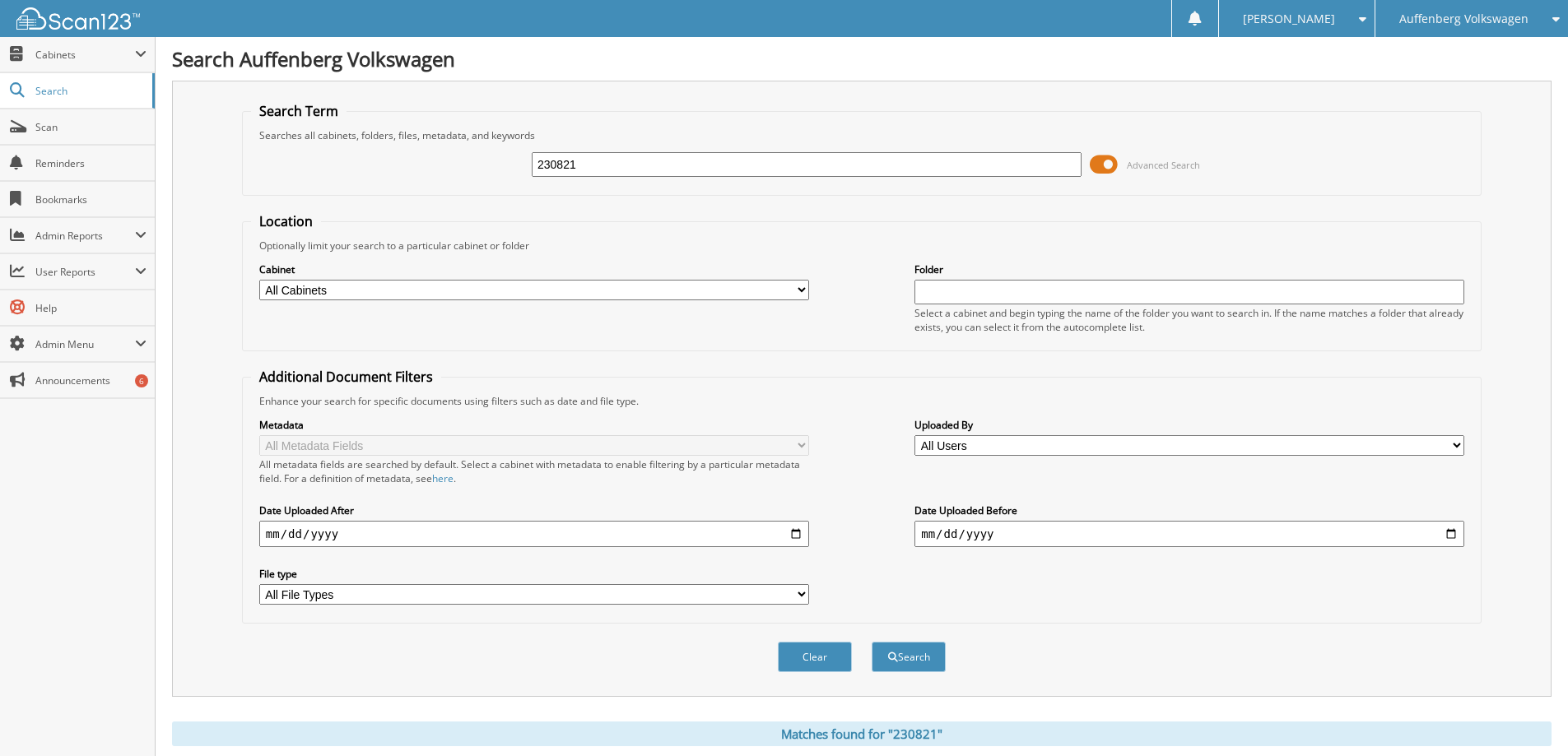
drag, startPoint x: 519, startPoint y: 179, endPoint x: 418, endPoint y: 179, distance: 101.0
click at [418, 179] on div "230821 Advanced Search" at bounding box center [861, 165] width 1221 height 44
type input "515203"
click at [920, 667] on button "Search" at bounding box center [908, 657] width 74 height 31
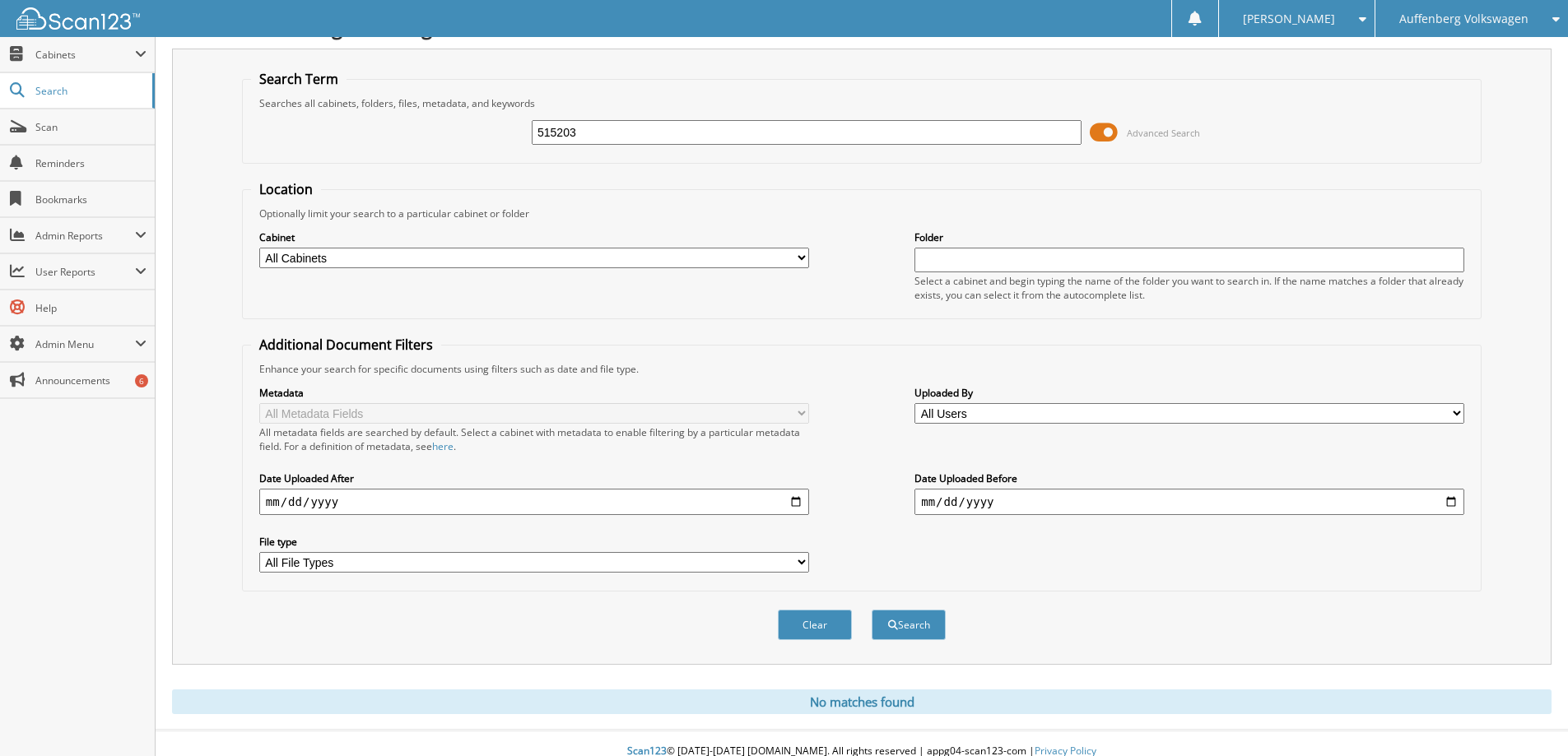
scroll to position [49, 0]
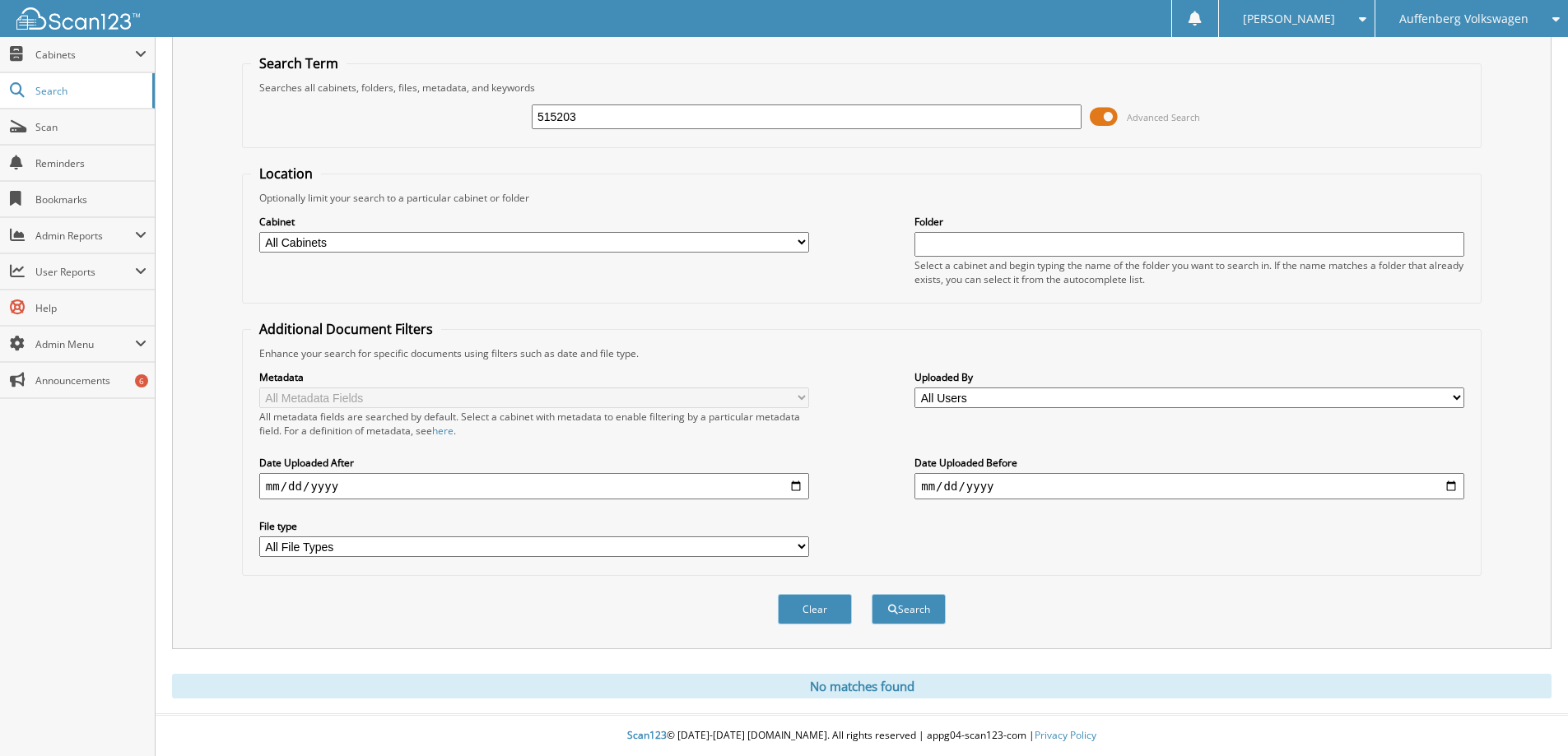
click at [1429, 31] on div "Auffenberg Volkswagen" at bounding box center [1472, 18] width 176 height 37
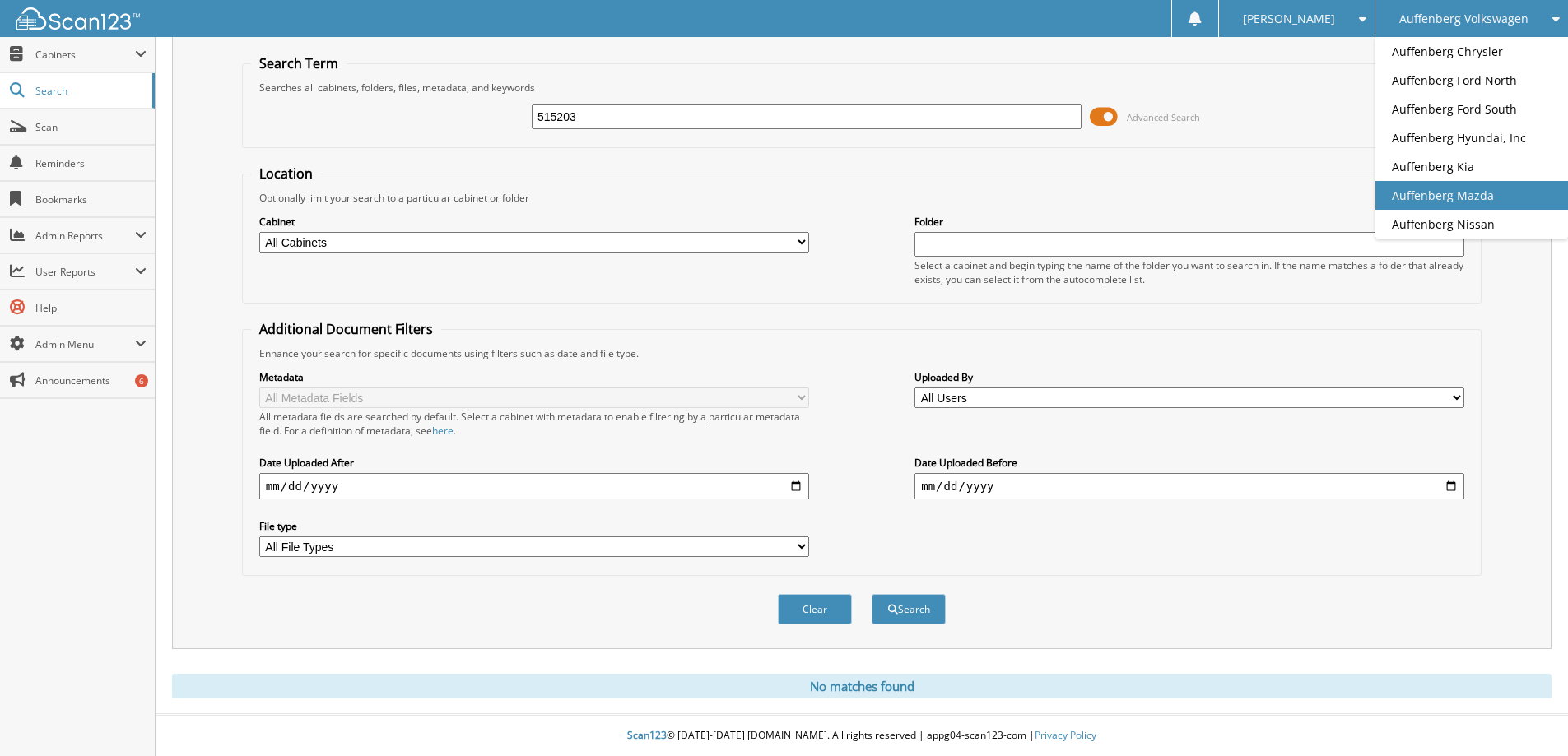
click at [1441, 205] on link "Auffenberg Mazda" at bounding box center [1472, 195] width 193 height 29
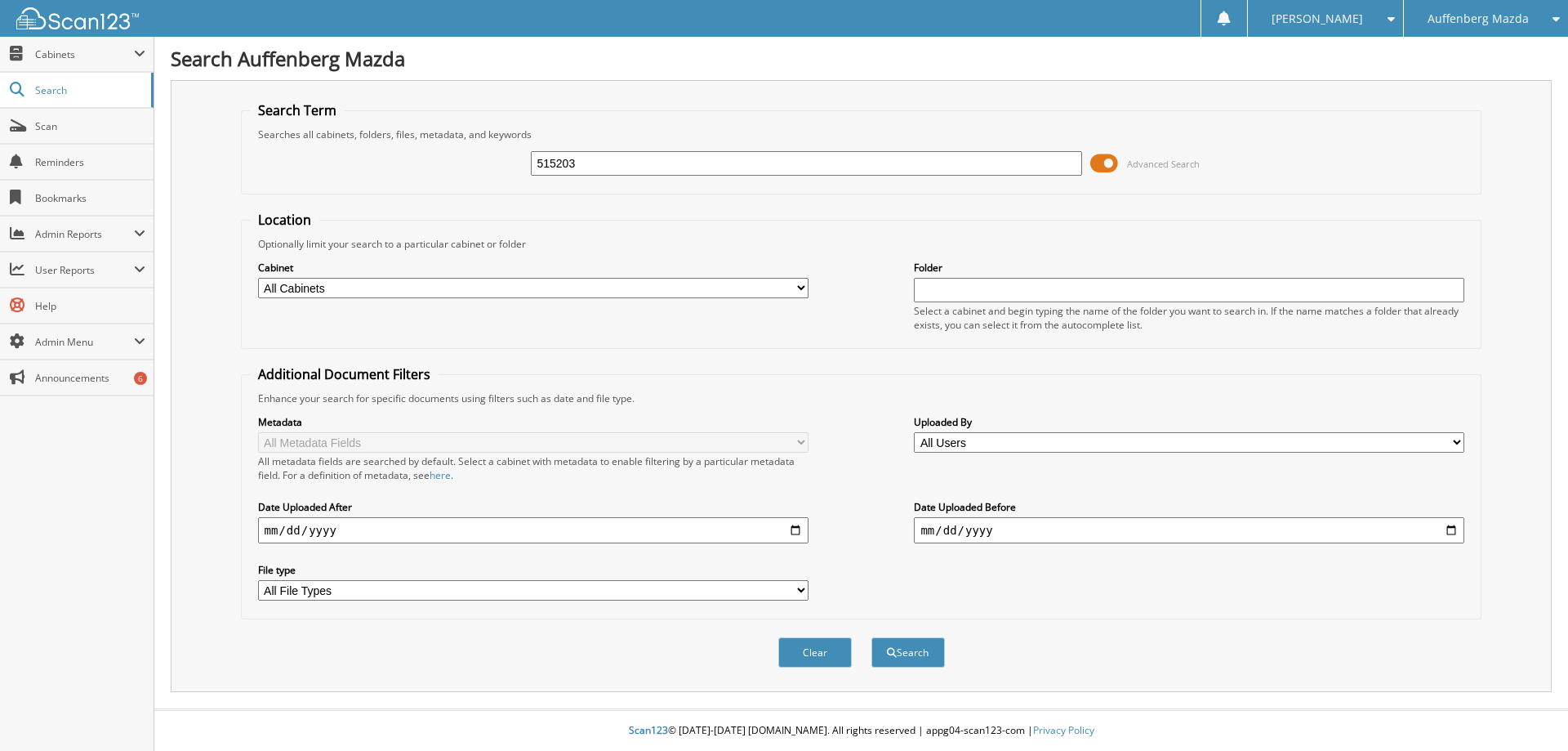
type input "515203"
click at [872, 637] on button "Search" at bounding box center [908, 653] width 74 height 31
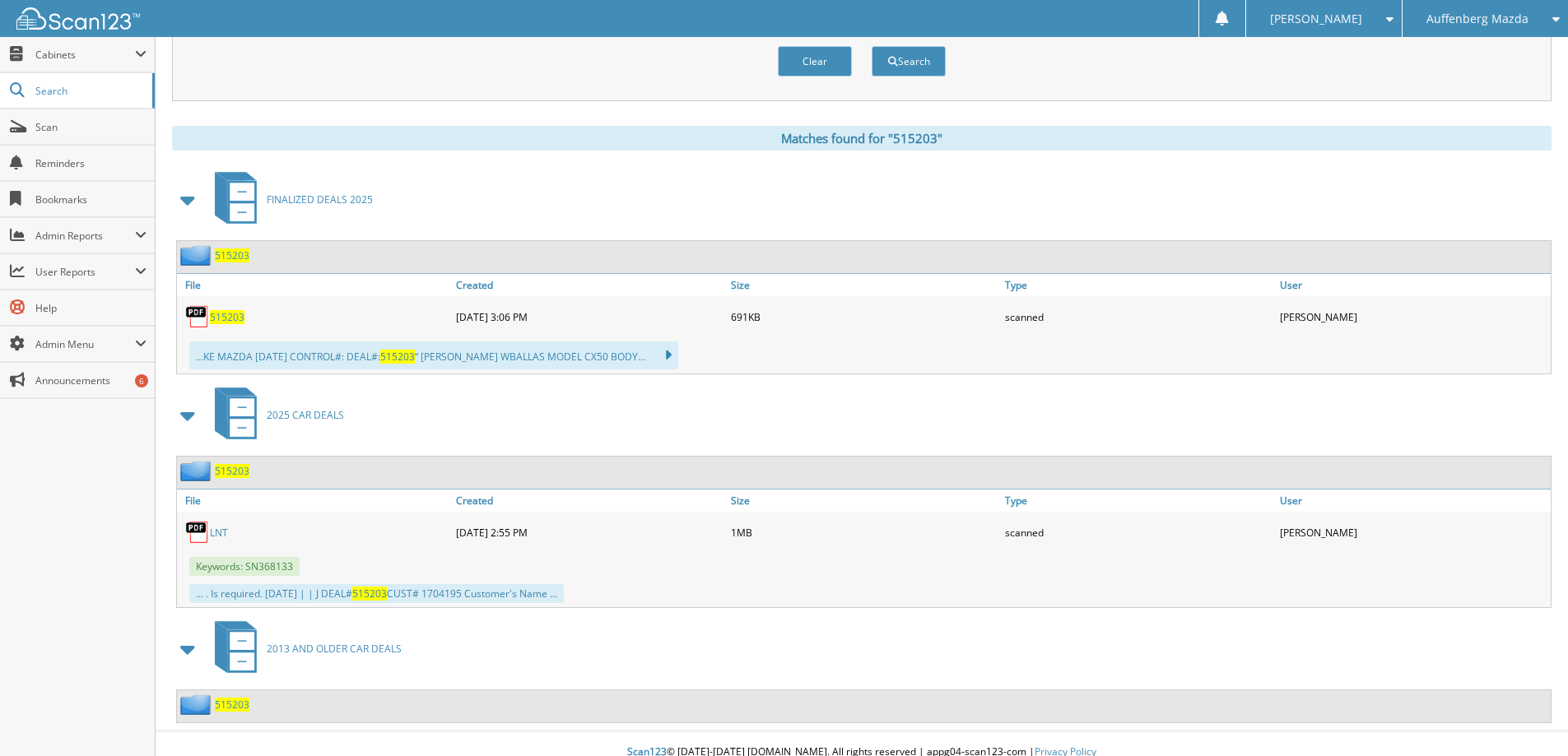
scroll to position [613, 0]
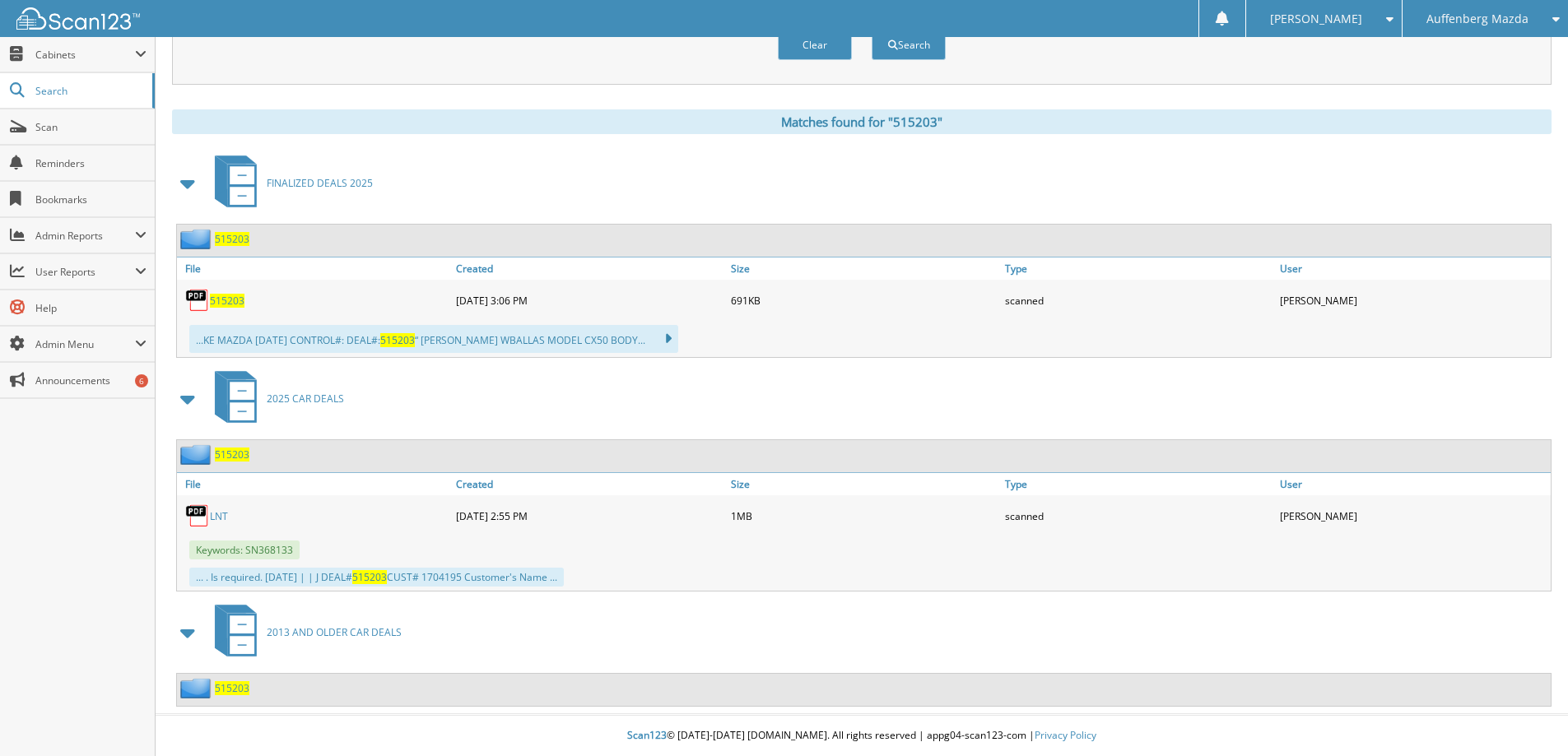
click at [233, 297] on span "515203" at bounding box center [227, 300] width 35 height 14
click at [222, 518] on link "LNT" at bounding box center [219, 516] width 18 height 14
click at [224, 305] on span "515203" at bounding box center [227, 300] width 35 height 14
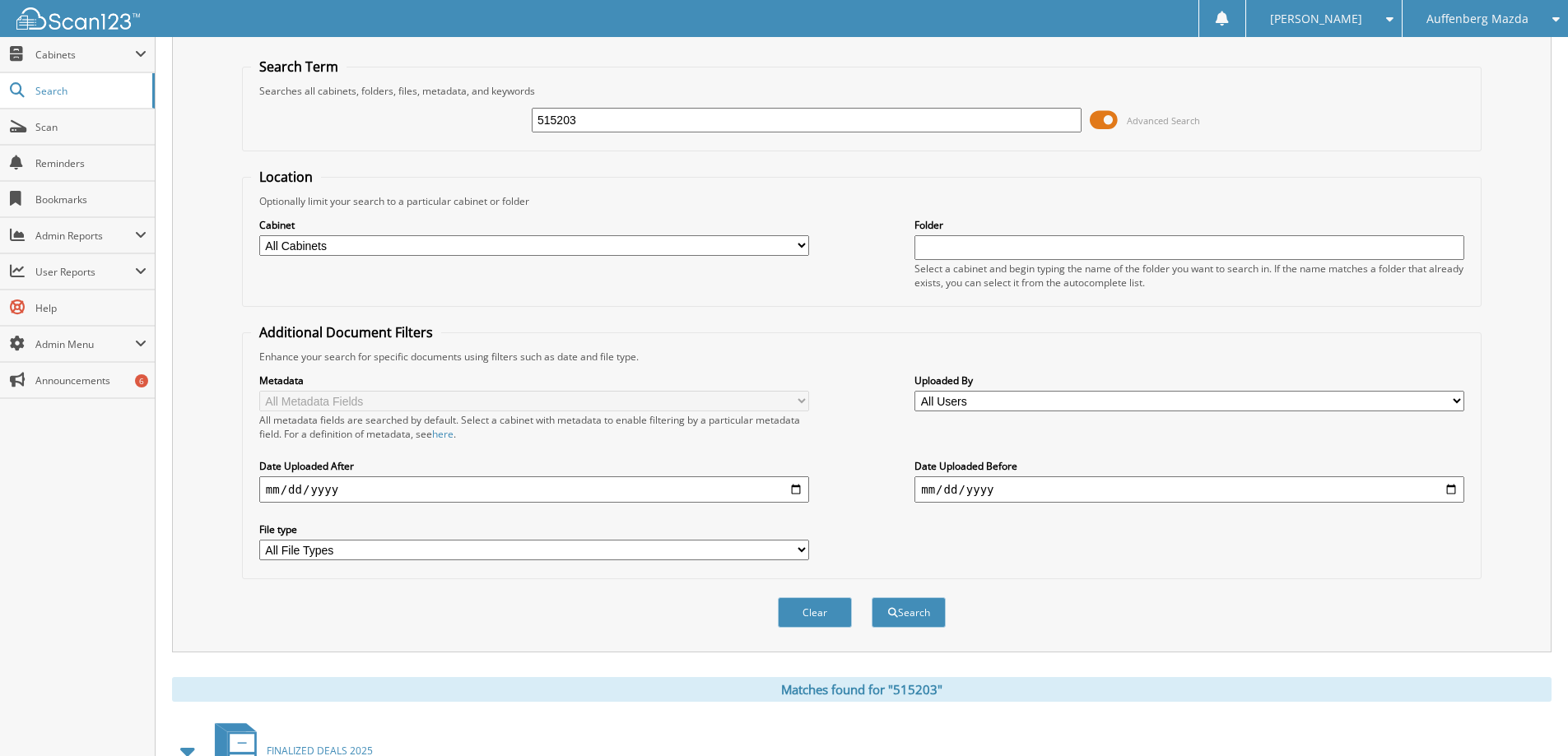
scroll to position [37, 0]
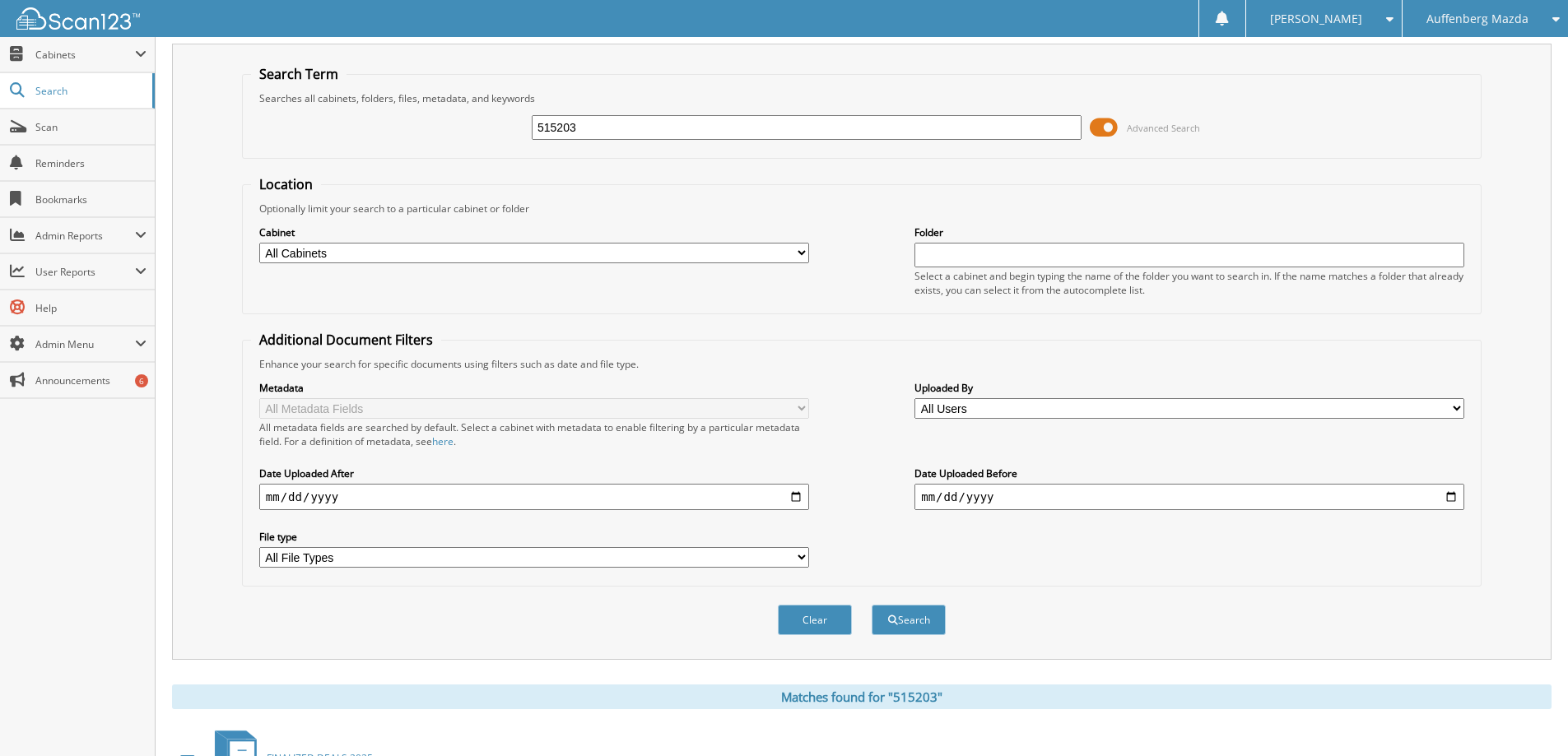
click at [668, 132] on input "515203" at bounding box center [807, 127] width 550 height 25
type input "515038"
click at [871, 605] on button "Search" at bounding box center [908, 620] width 74 height 31
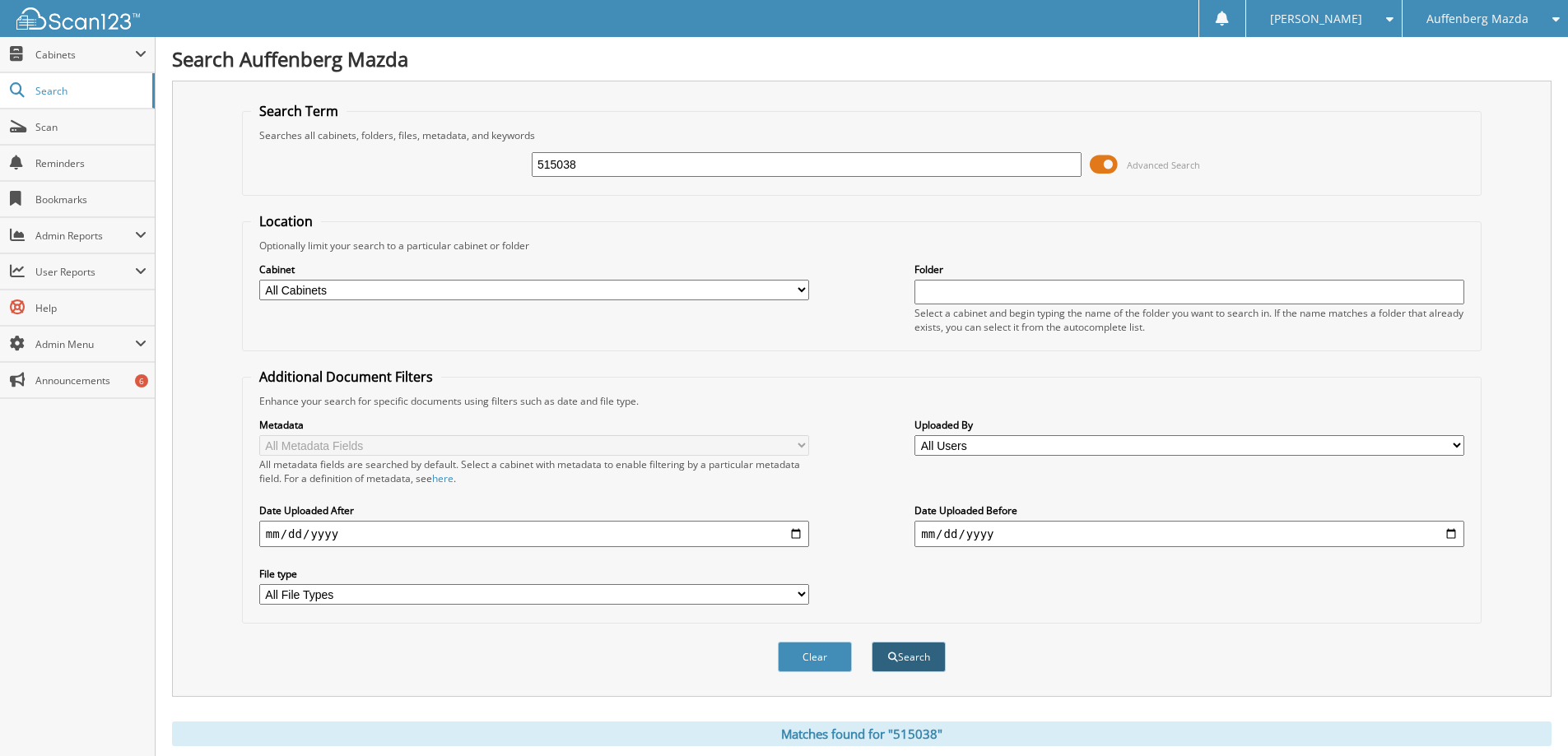
click at [901, 648] on button "Search" at bounding box center [908, 657] width 74 height 31
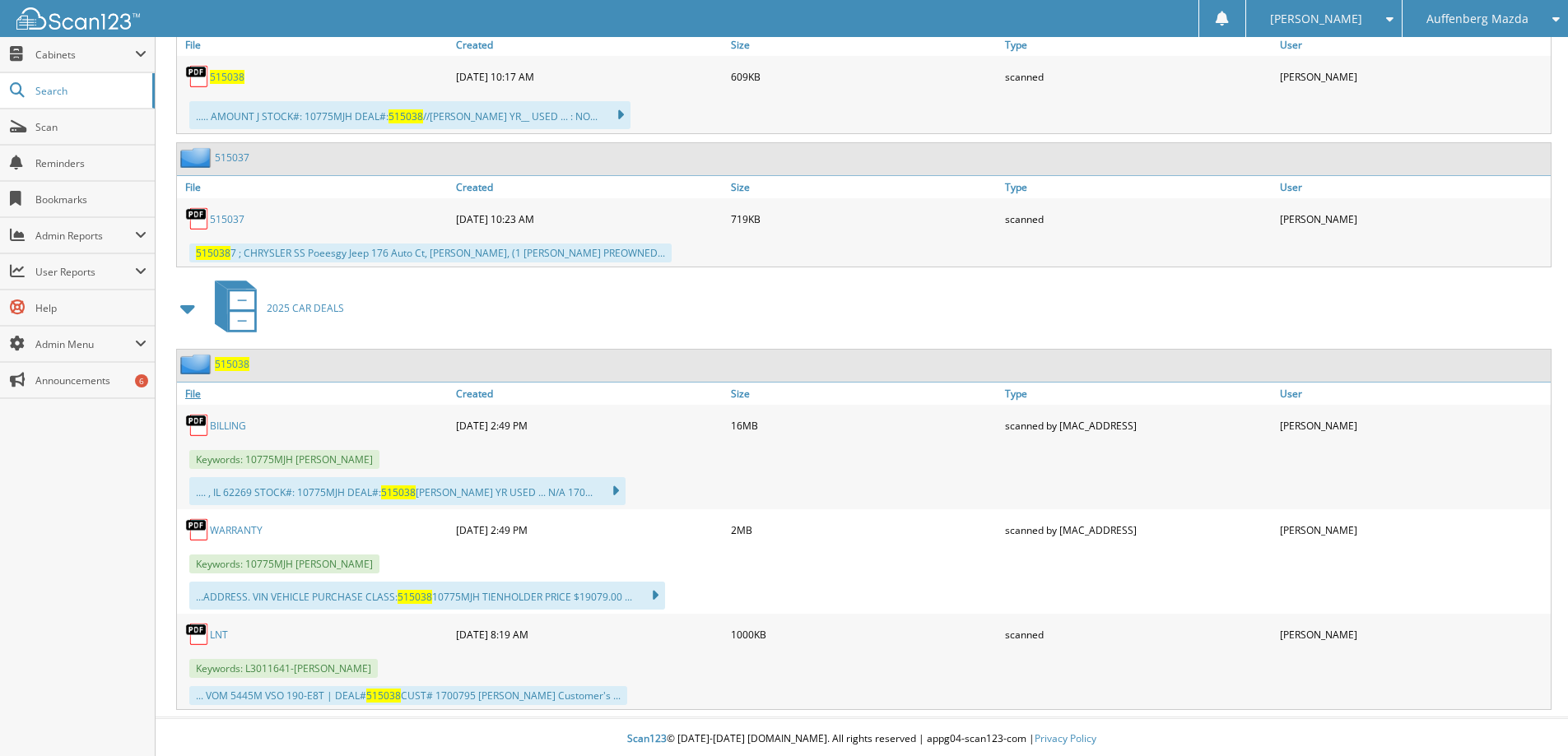
scroll to position [840, 0]
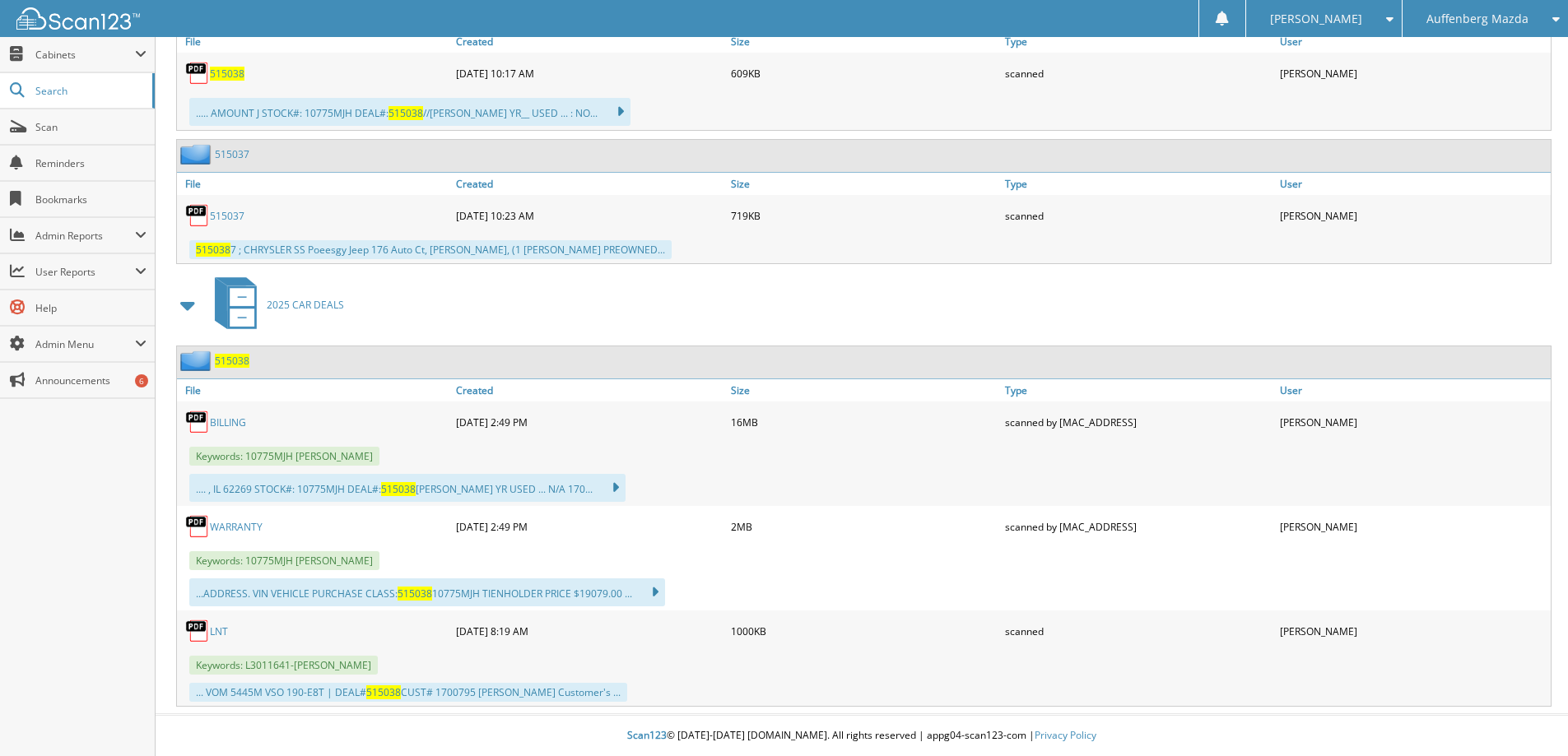
click at [232, 423] on link "BILLING" at bounding box center [228, 422] width 36 height 14
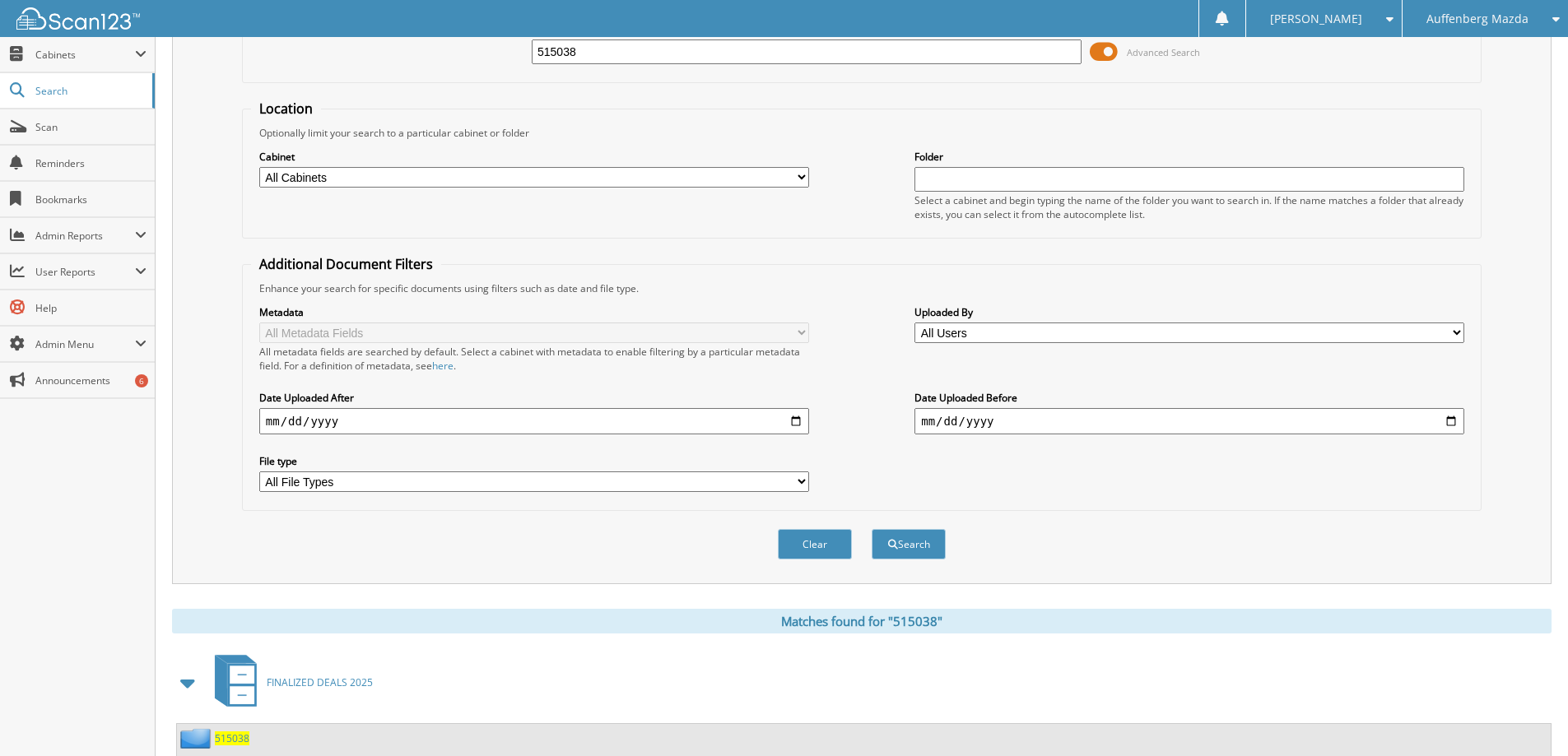
scroll to position [0, 0]
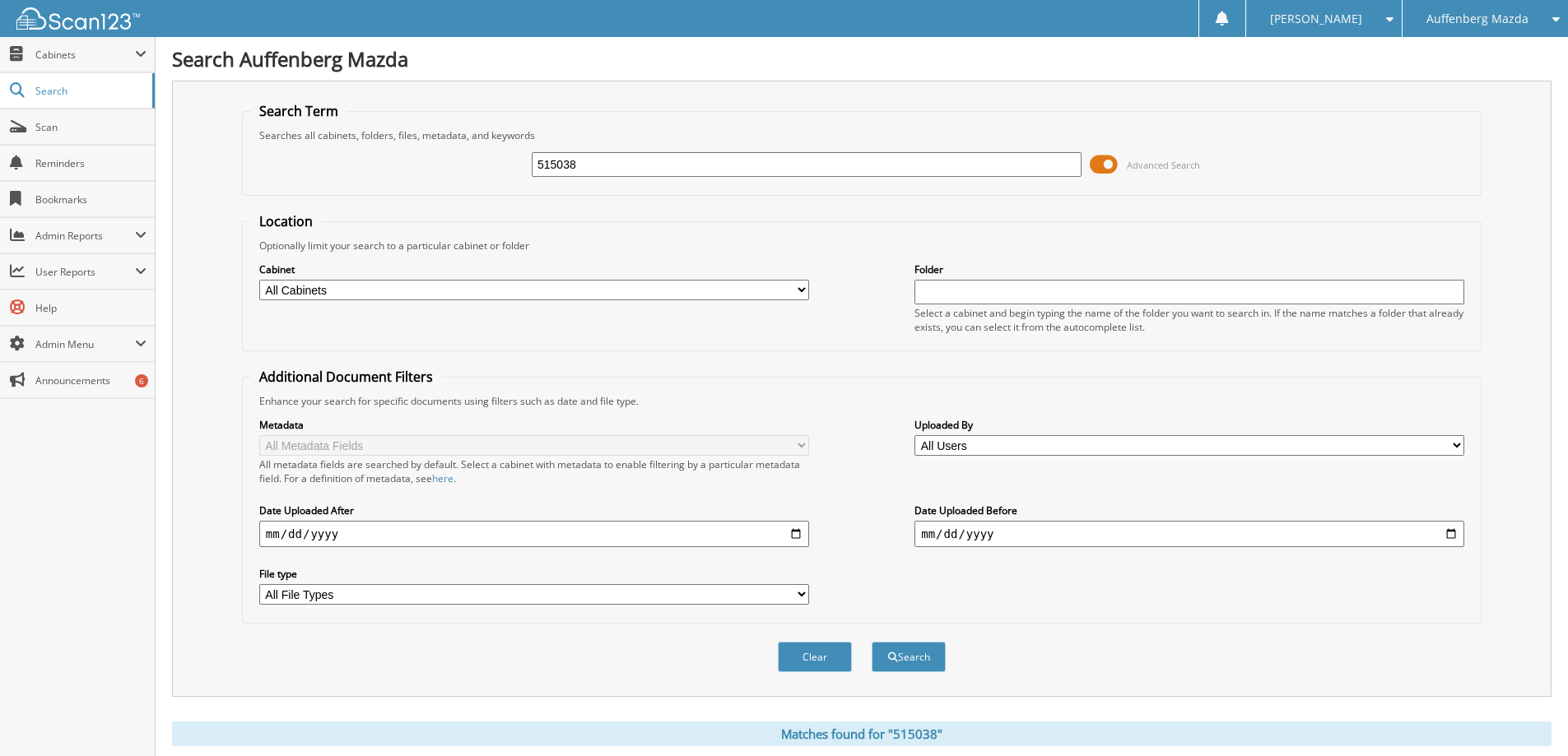
click at [1473, 35] on div "Auffenberg Mazda" at bounding box center [1485, 18] width 149 height 37
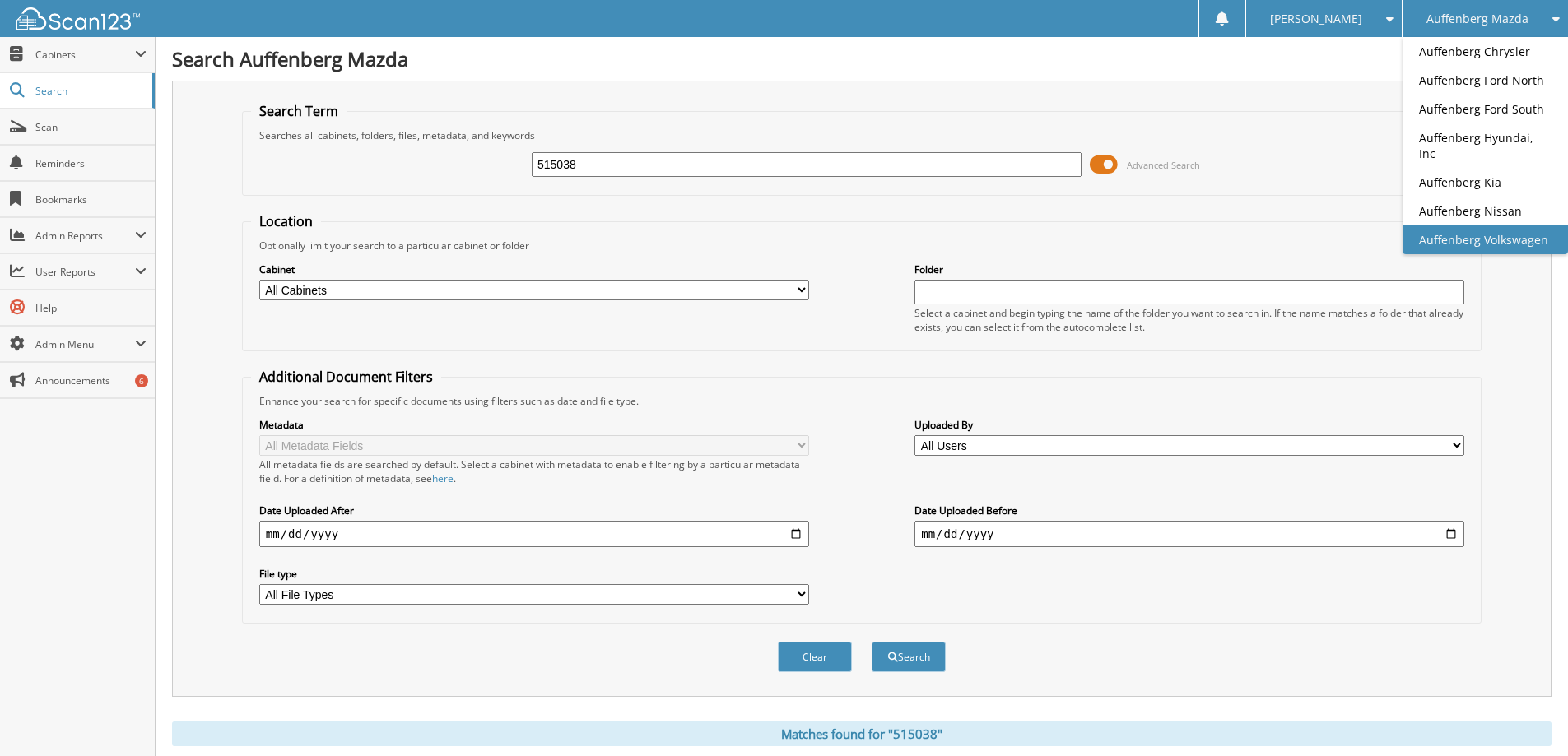
click at [1485, 225] on link "Auffenberg Volkswagen" at bounding box center [1485, 240] width 166 height 29
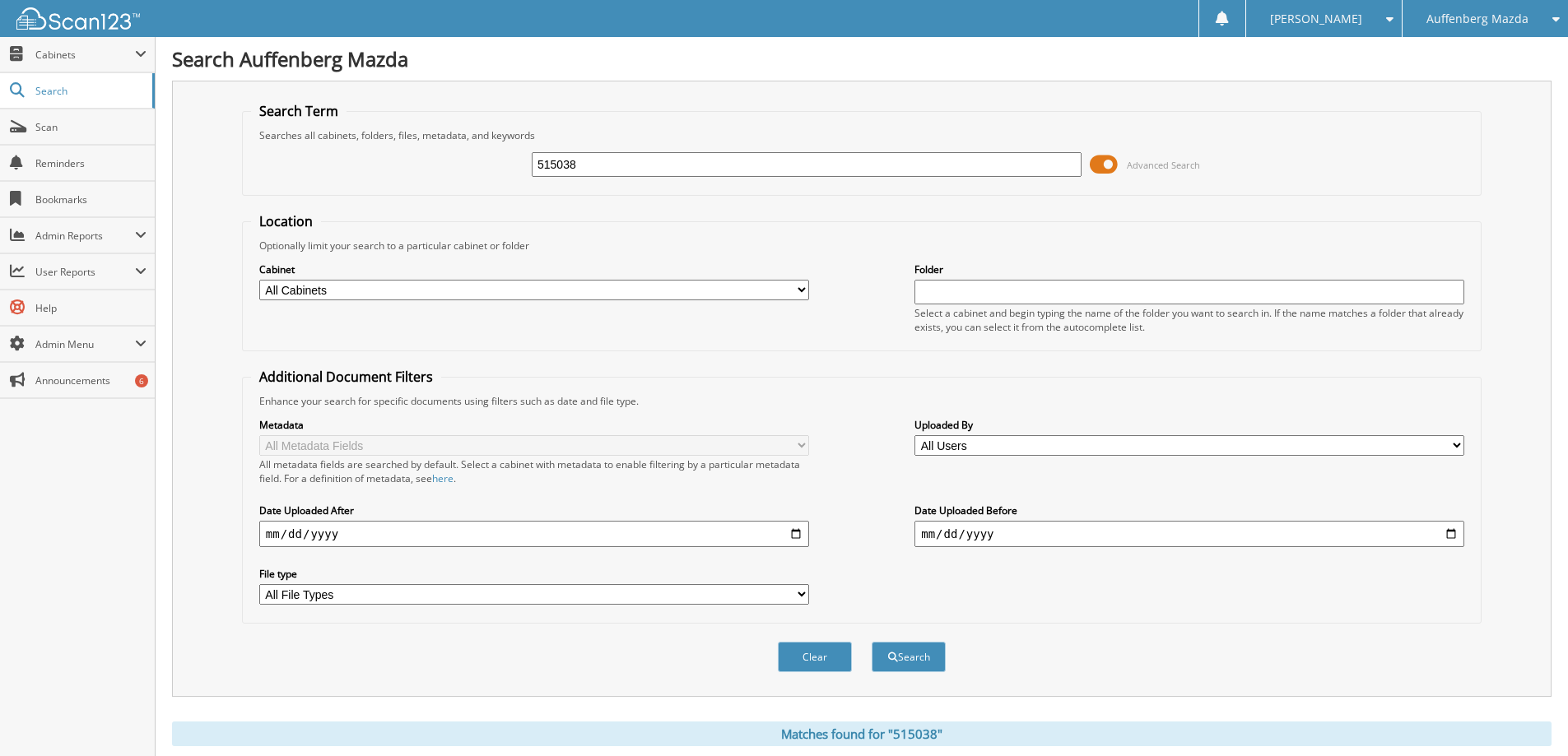
drag, startPoint x: 653, startPoint y: 160, endPoint x: 519, endPoint y: 164, distance: 134.1
click at [519, 164] on div "515038 Advanced Search" at bounding box center [861, 165] width 1221 height 44
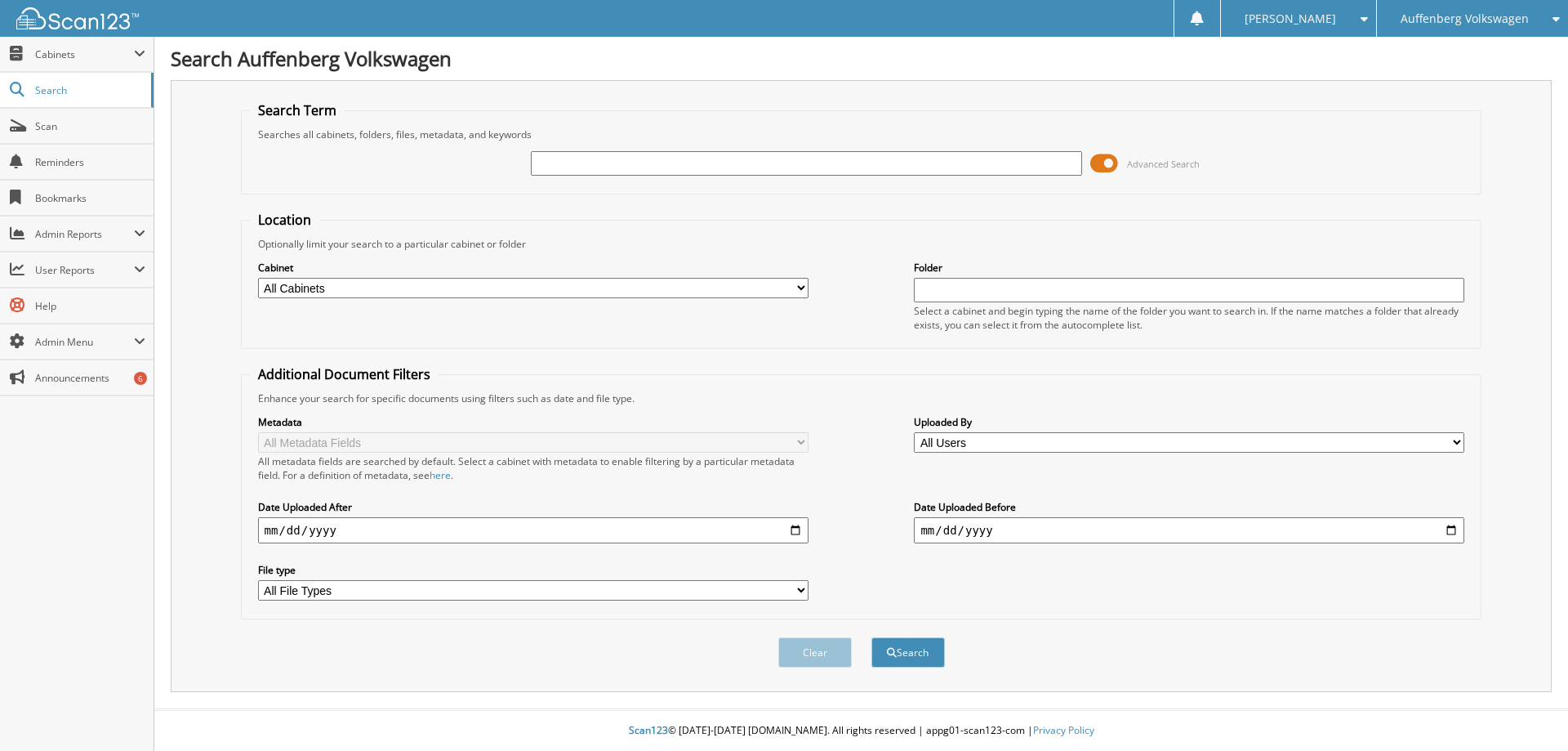
click at [712, 165] on input "text" at bounding box center [806, 163] width 551 height 25
type input "230829"
click at [872, 637] on button "Search" at bounding box center [908, 653] width 74 height 31
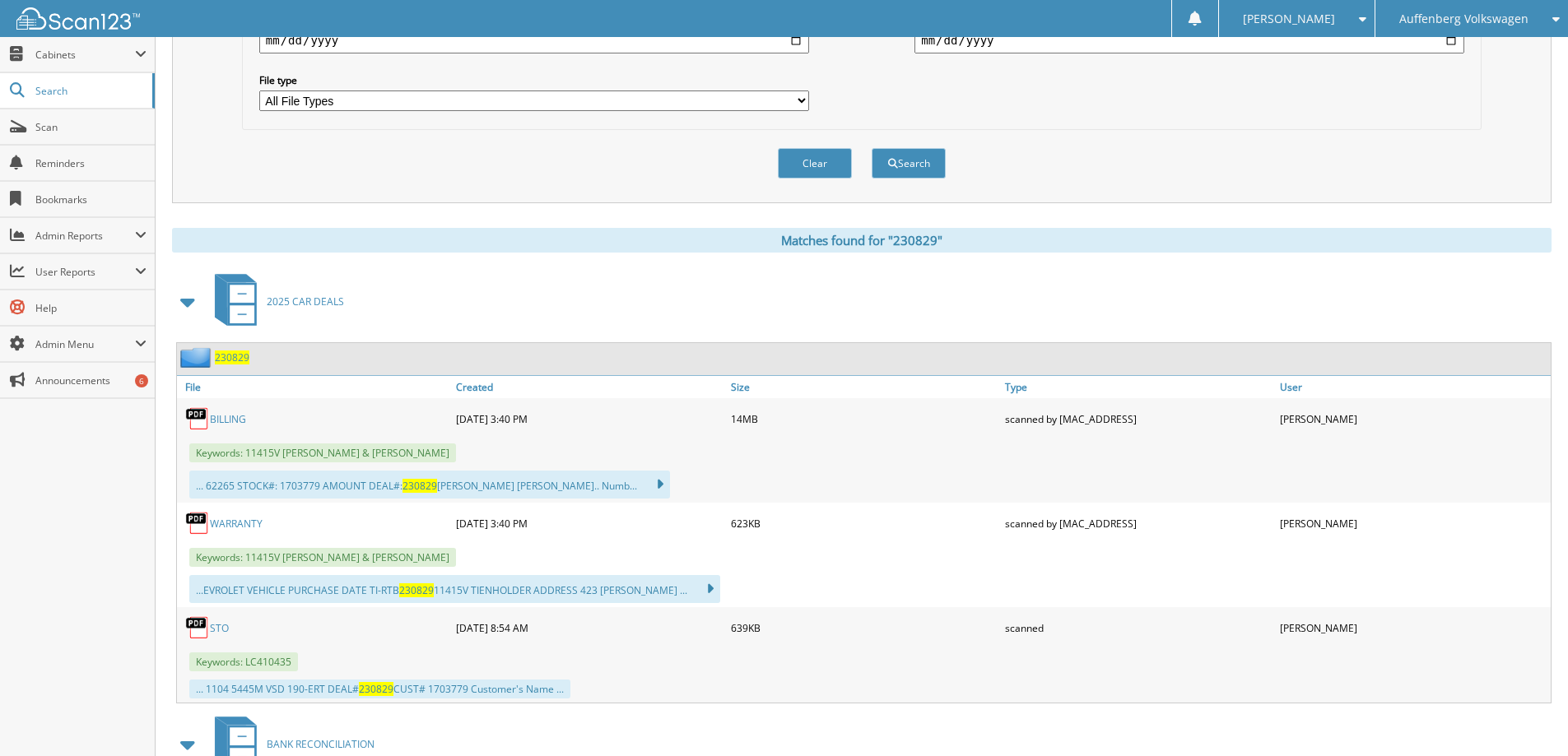
click at [232, 421] on link "BILLING" at bounding box center [228, 419] width 36 height 14
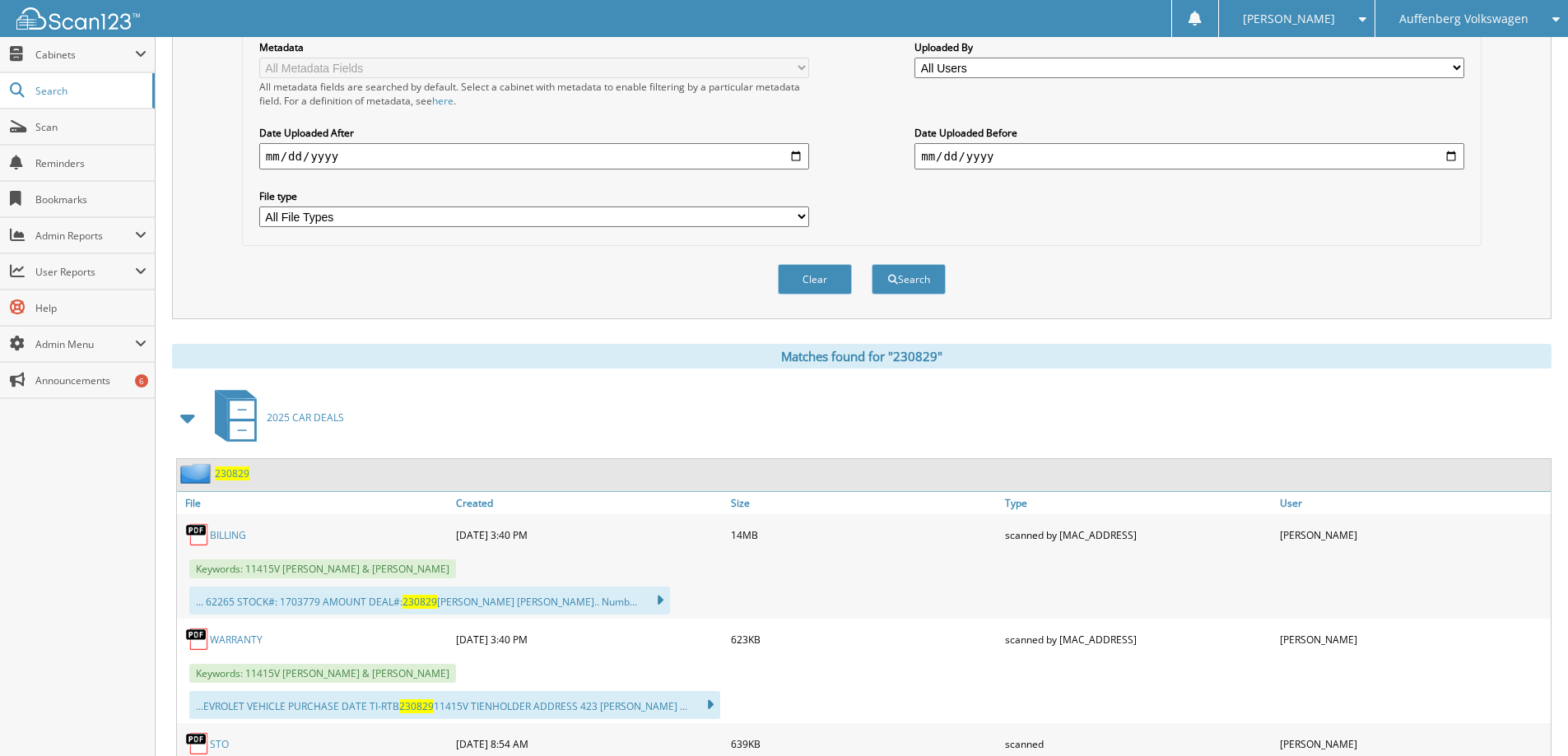
scroll to position [247, 0]
